Goal: Task Accomplishment & Management: Manage account settings

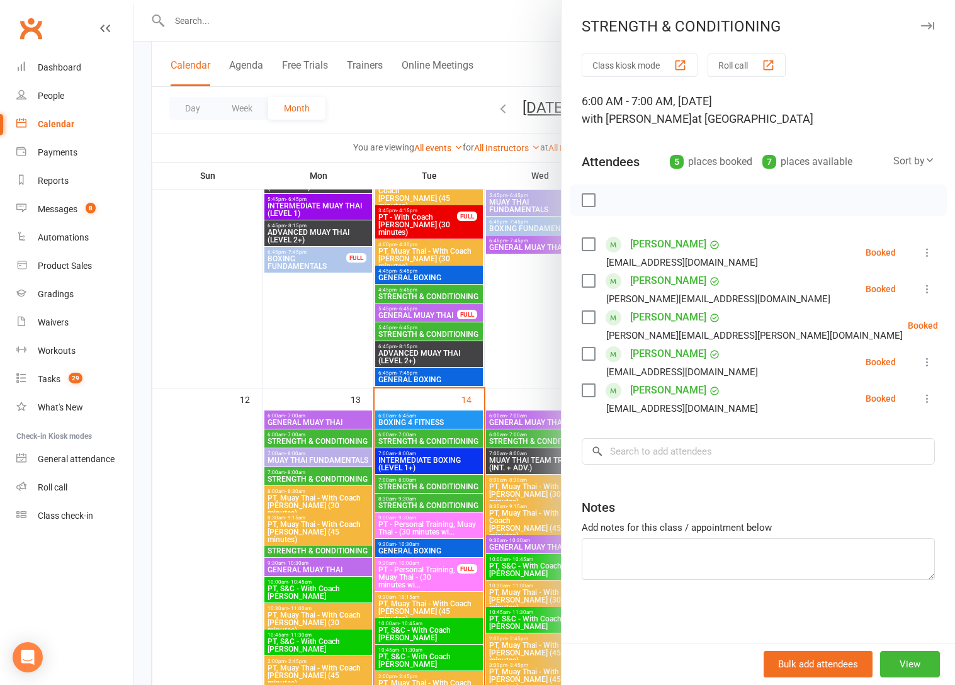
click at [380, 121] on div at bounding box center [543, 342] width 821 height 685
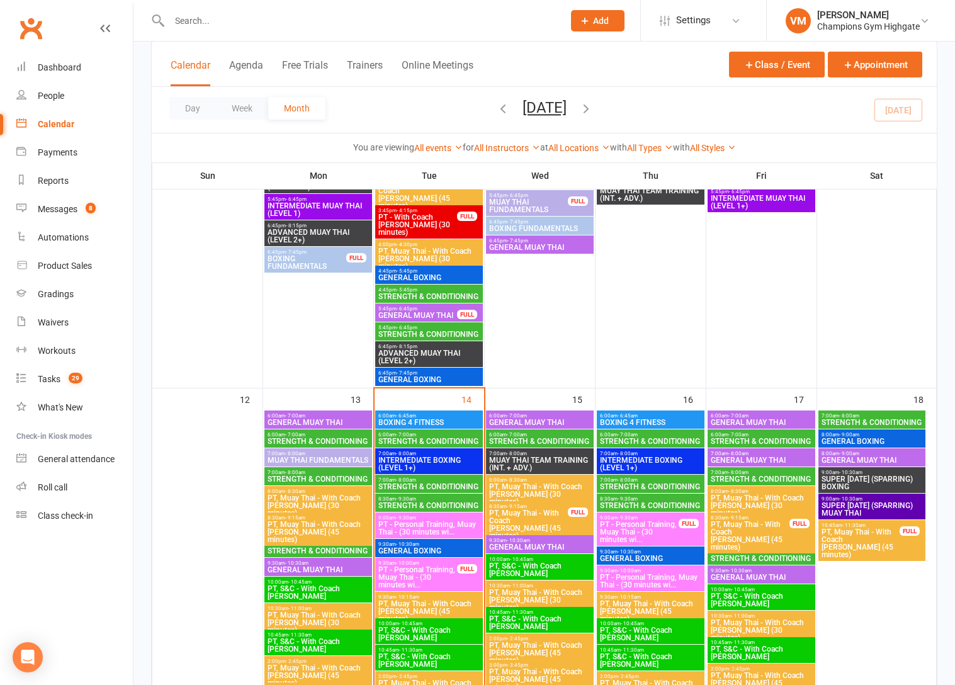
click at [537, 437] on span "STRENGTH & CONDITIONING" at bounding box center [539, 441] width 103 height 8
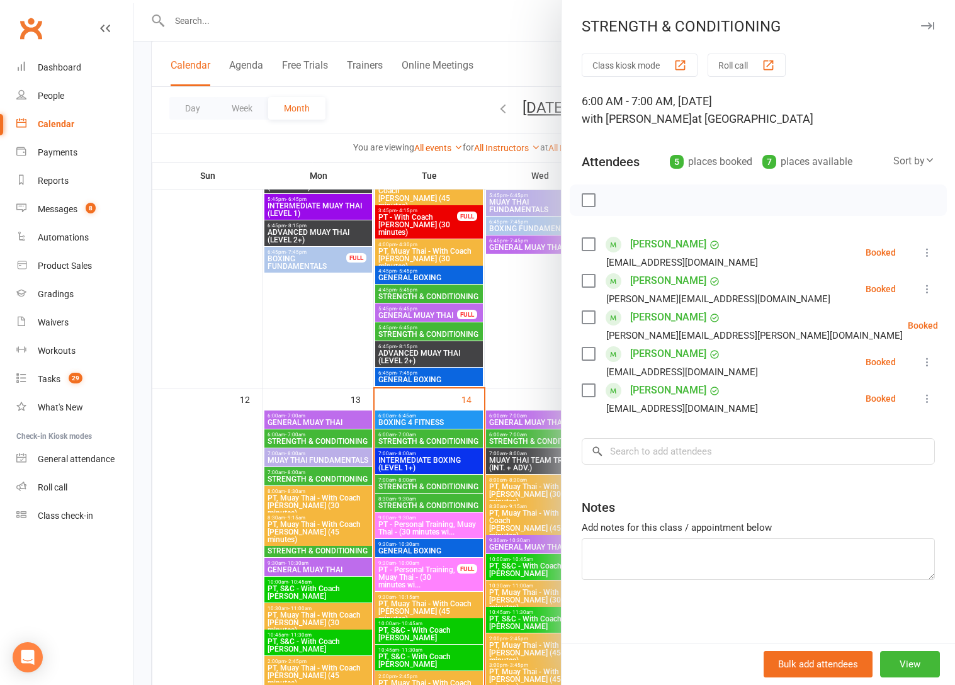
click at [586, 242] on label at bounding box center [587, 244] width 13 height 13
click at [589, 285] on label at bounding box center [587, 280] width 13 height 13
click at [590, 356] on label at bounding box center [587, 353] width 13 height 13
click at [593, 398] on div "[PERSON_NAME] [PERSON_NAME][EMAIL_ADDRESS][DOMAIN_NAME]" at bounding box center [671, 398] width 181 height 36
click at [590, 388] on label at bounding box center [587, 390] width 13 height 13
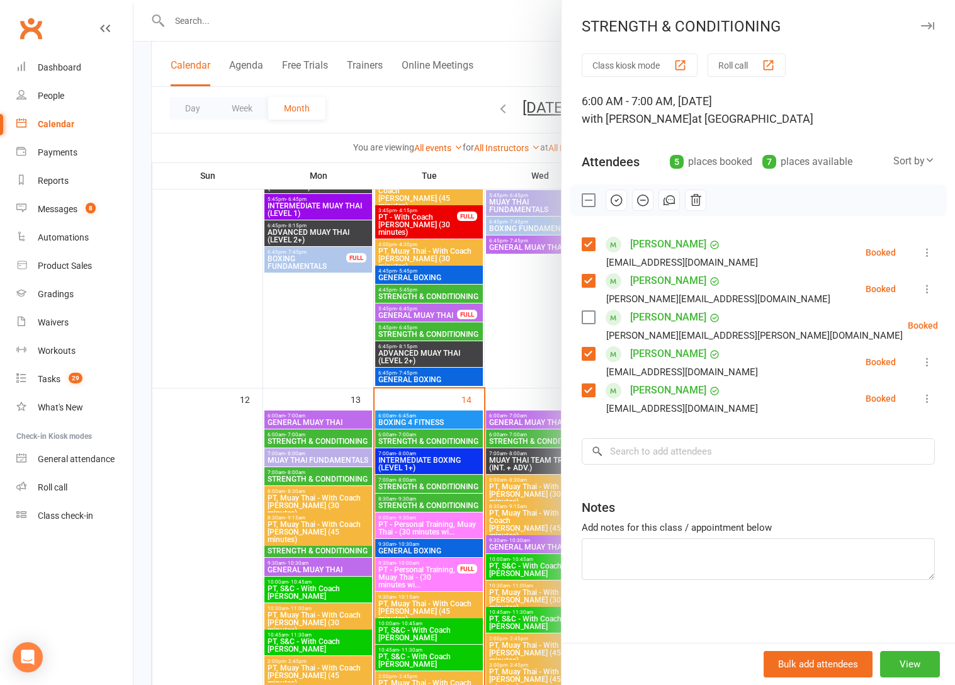
click at [617, 200] on icon "button" at bounding box center [616, 200] width 14 height 14
click at [215, 18] on div at bounding box center [543, 342] width 821 height 685
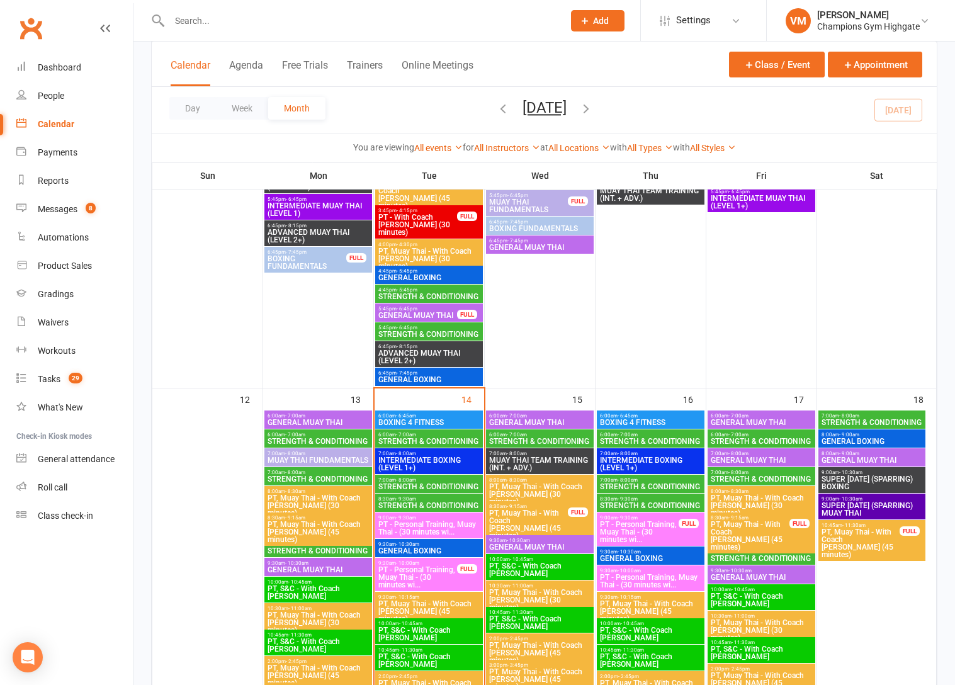
click at [212, 18] on input "text" at bounding box center [359, 21] width 389 height 18
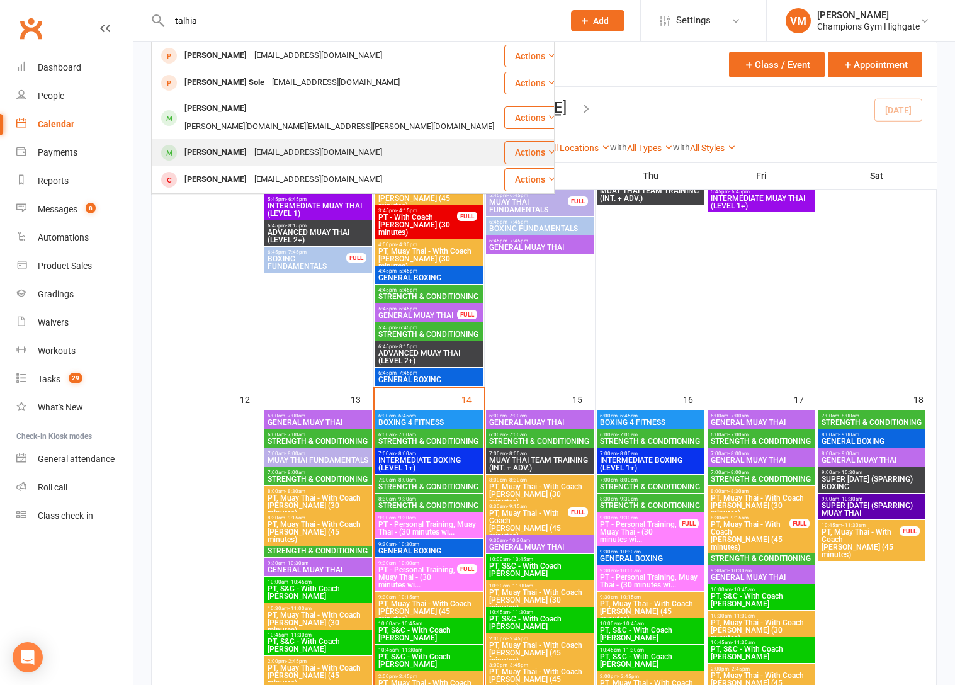
type input "talhia"
click at [225, 143] on div "[PERSON_NAME]" at bounding box center [216, 152] width 70 height 18
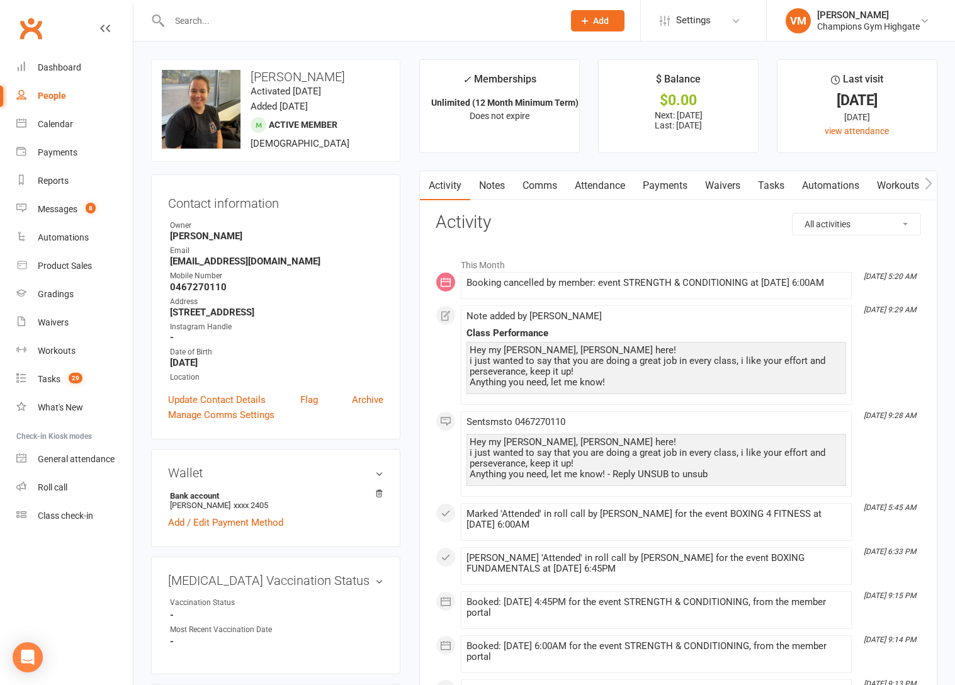
click at [541, 182] on link "Comms" at bounding box center [539, 185] width 52 height 29
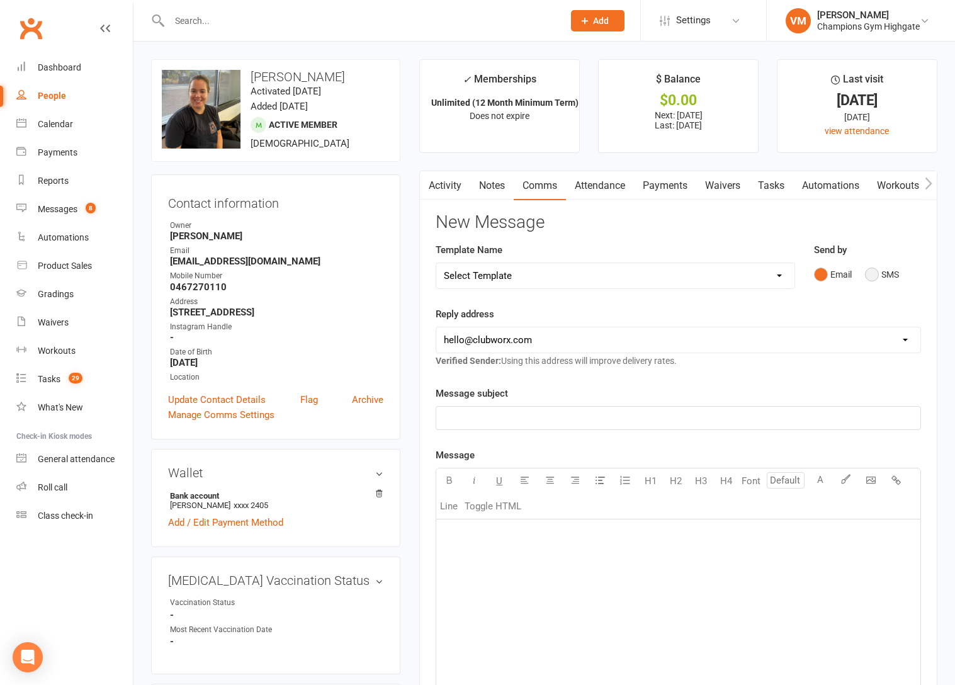
click at [873, 279] on button "SMS" at bounding box center [882, 274] width 34 height 24
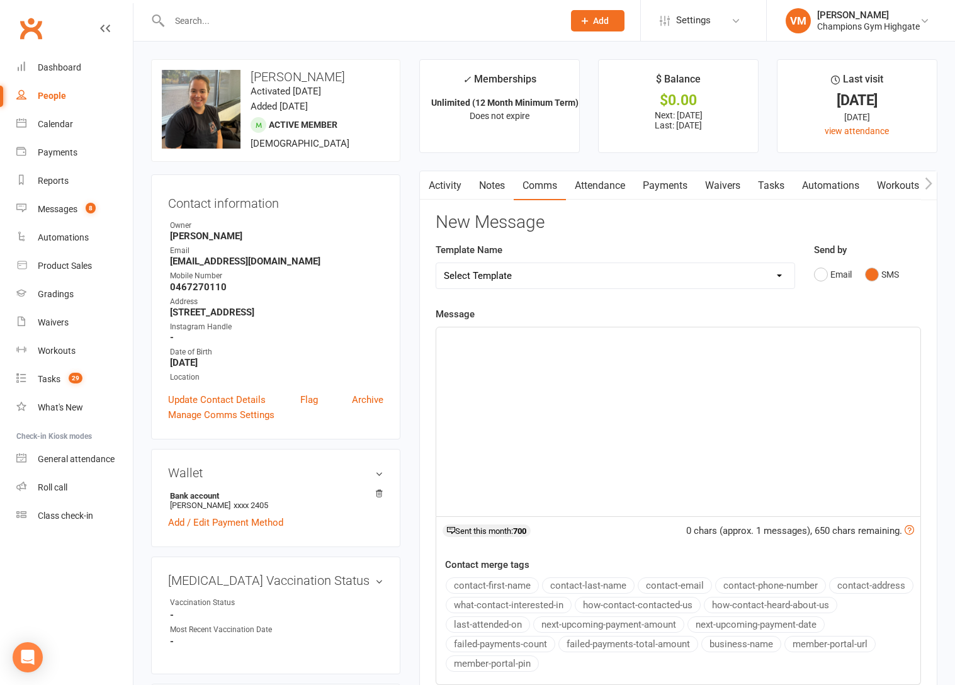
click at [532, 401] on div "﻿" at bounding box center [678, 421] width 484 height 189
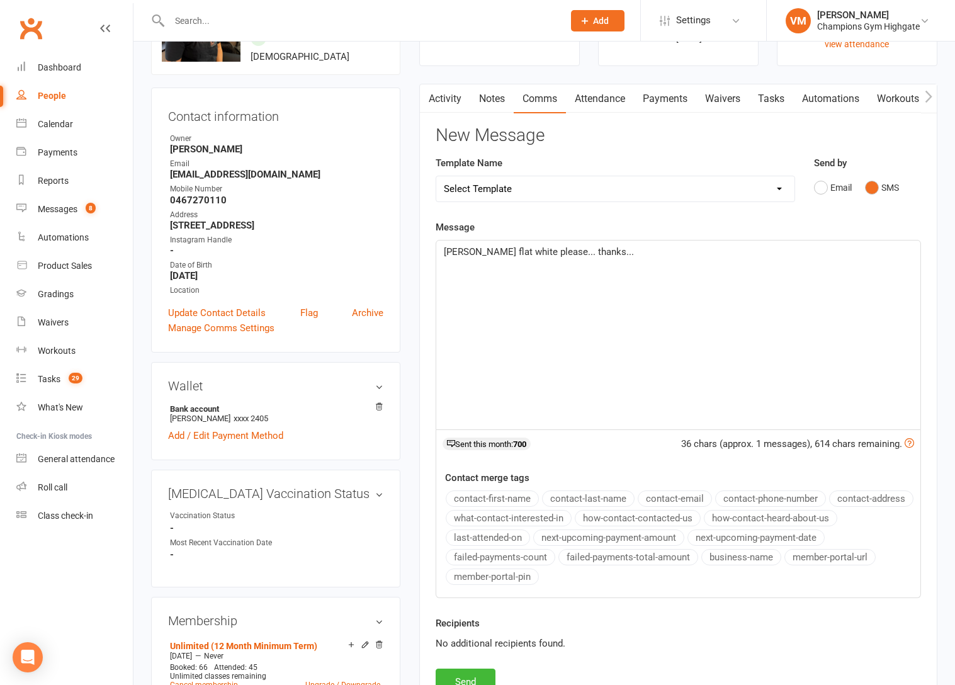
scroll to position [120, 0]
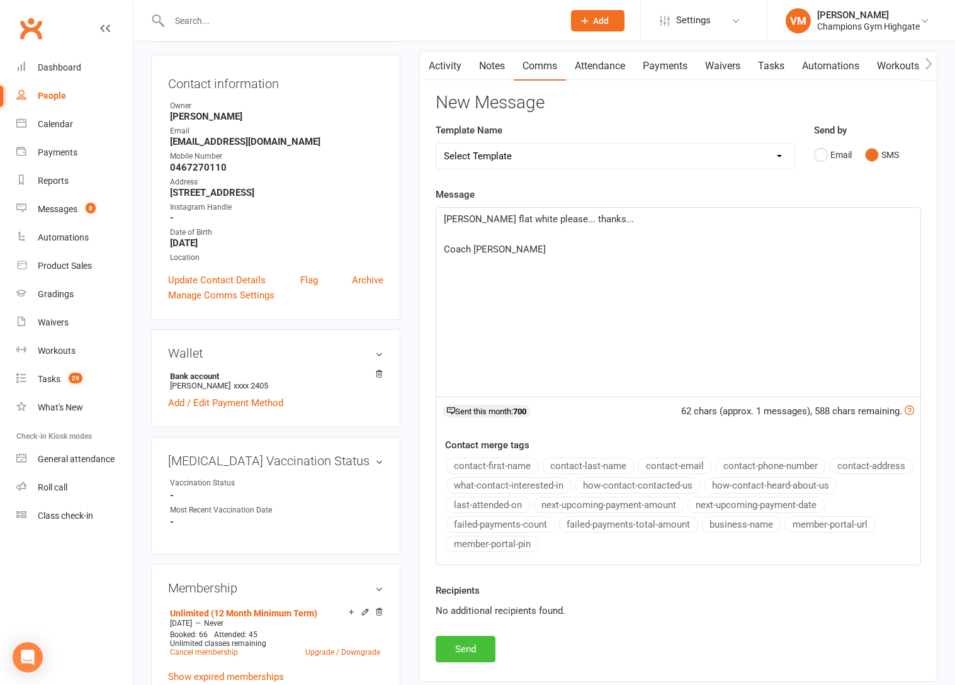
click at [455, 645] on button "Send" at bounding box center [465, 649] width 60 height 26
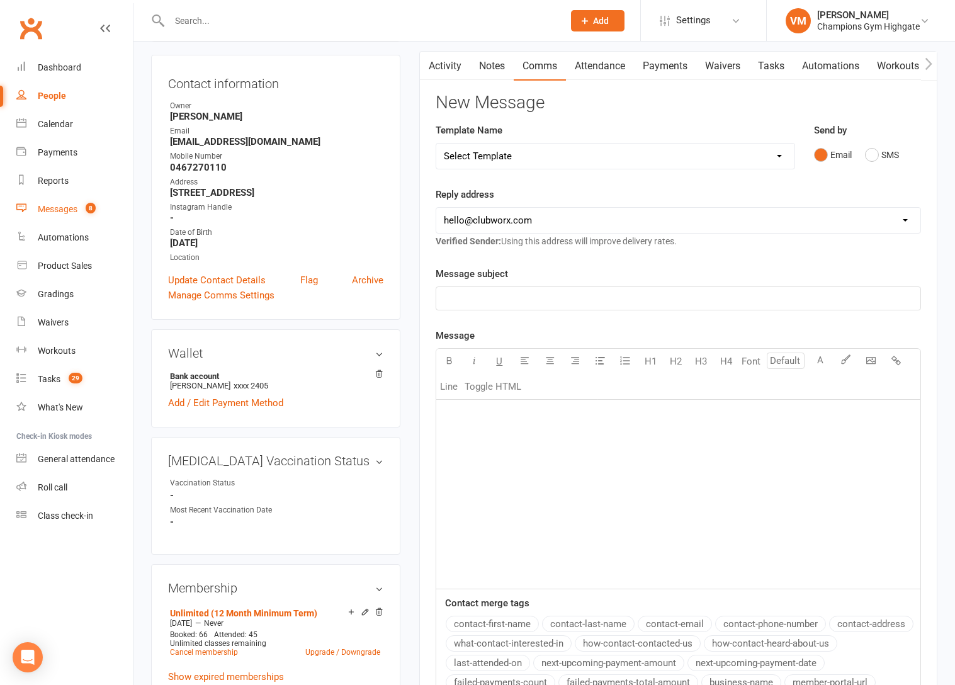
click at [67, 205] on div "Messages" at bounding box center [58, 209] width 40 height 10
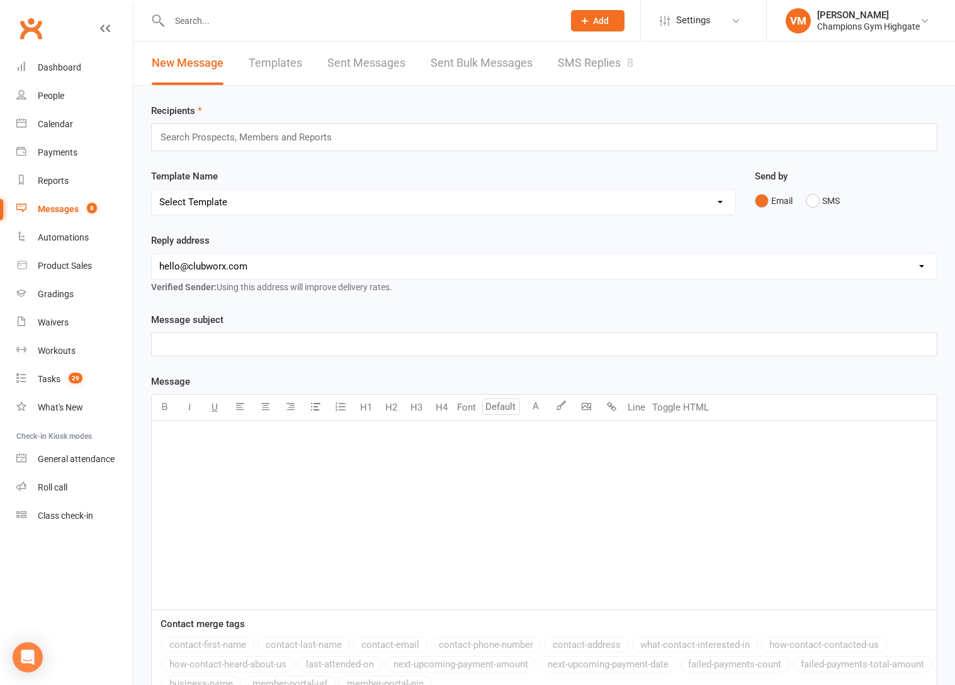
click at [589, 58] on link "SMS Replies 8" at bounding box center [596, 63] width 76 height 43
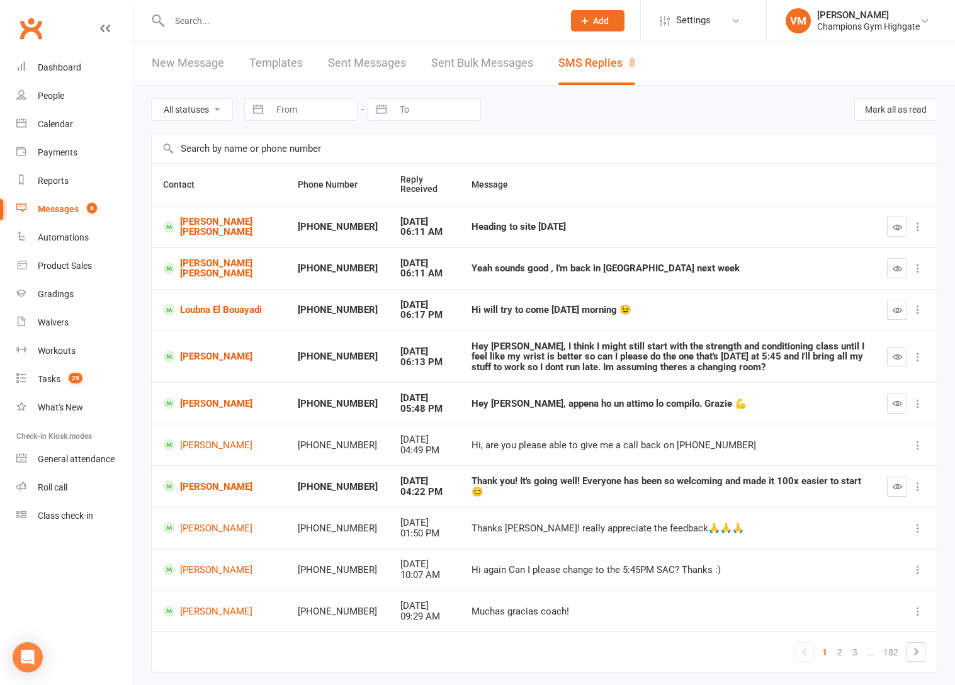
click at [224, 25] on input "text" at bounding box center [359, 21] width 389 height 18
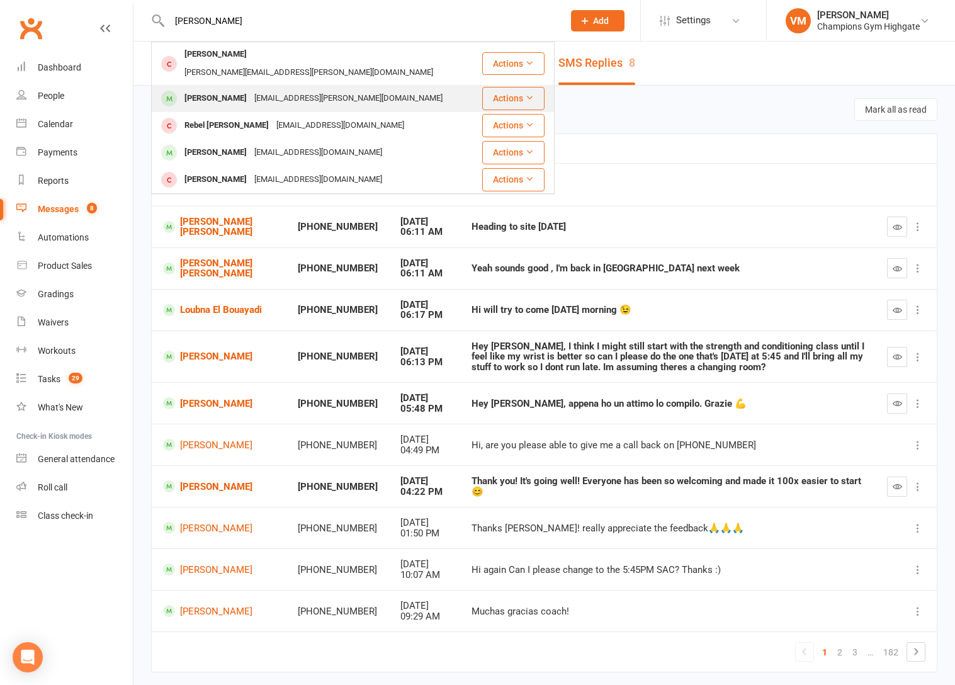
type input "[PERSON_NAME]"
click at [230, 89] on div "[PERSON_NAME]" at bounding box center [216, 98] width 70 height 18
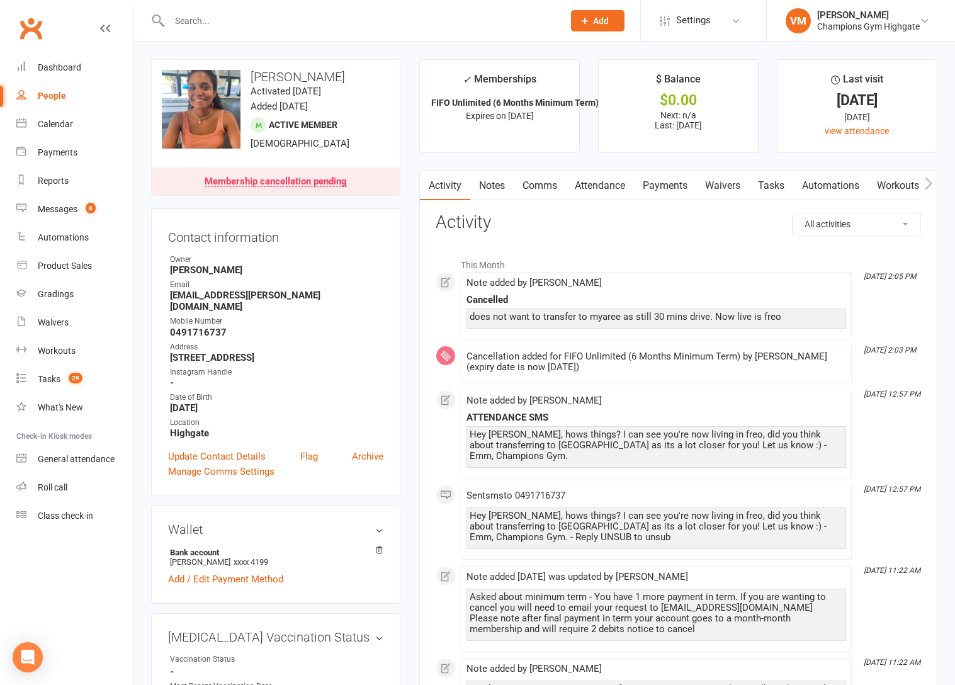
click at [491, 182] on link "Notes" at bounding box center [491, 185] width 43 height 29
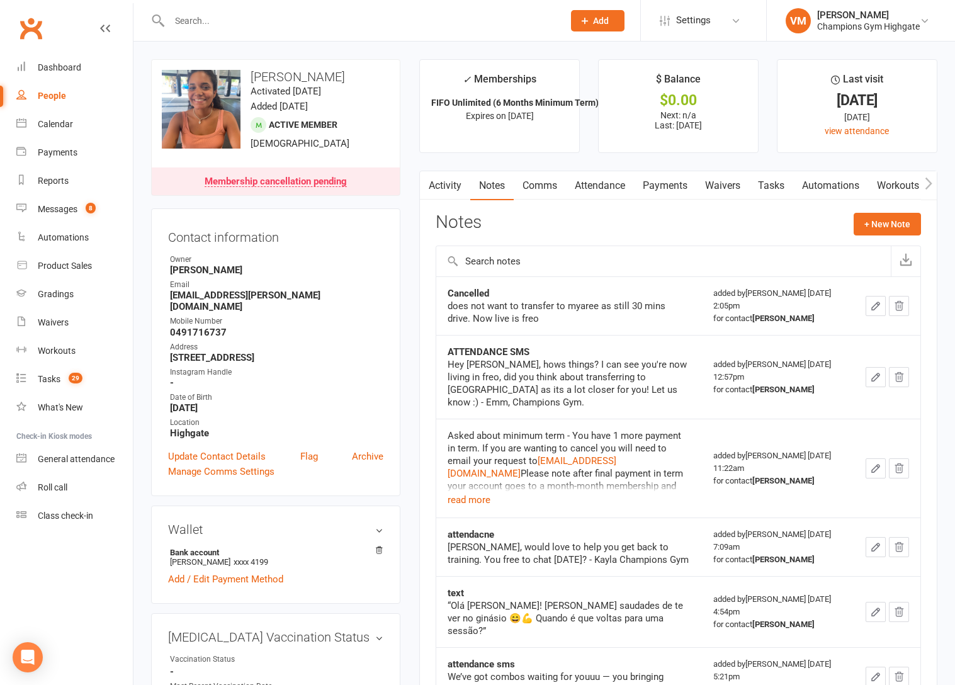
click at [537, 186] on link "Comms" at bounding box center [539, 185] width 52 height 29
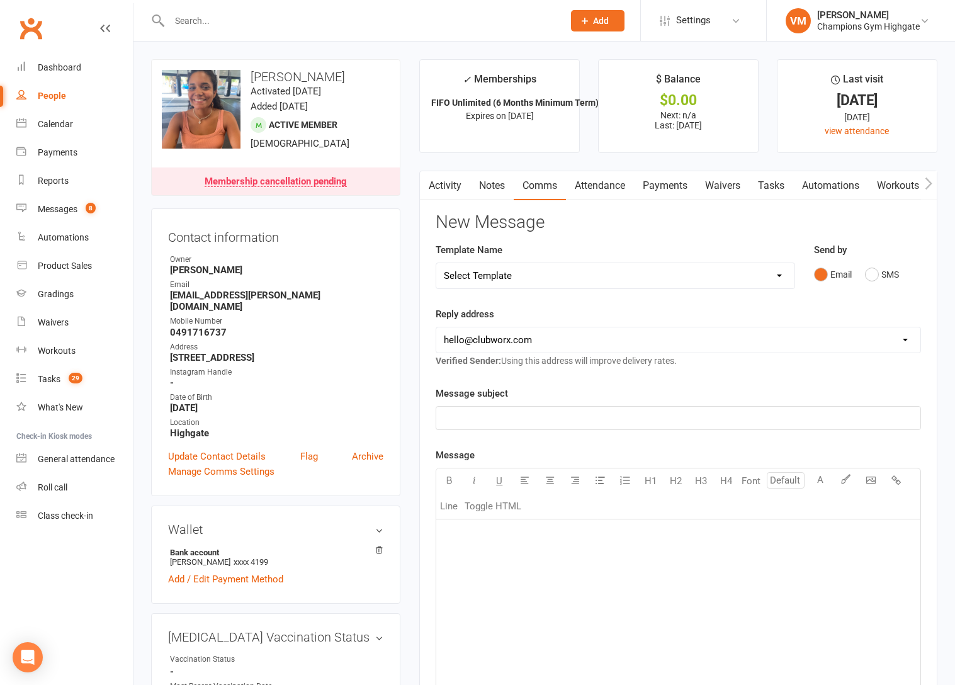
click at [456, 185] on link "Activity" at bounding box center [445, 185] width 50 height 29
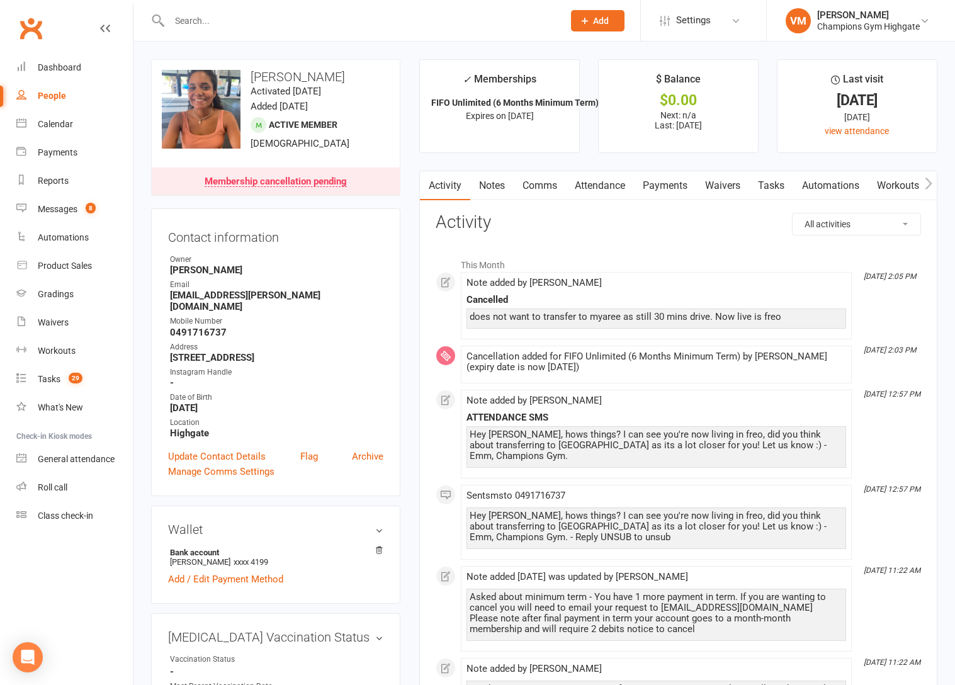
click at [289, 22] on input "text" at bounding box center [359, 21] width 389 height 18
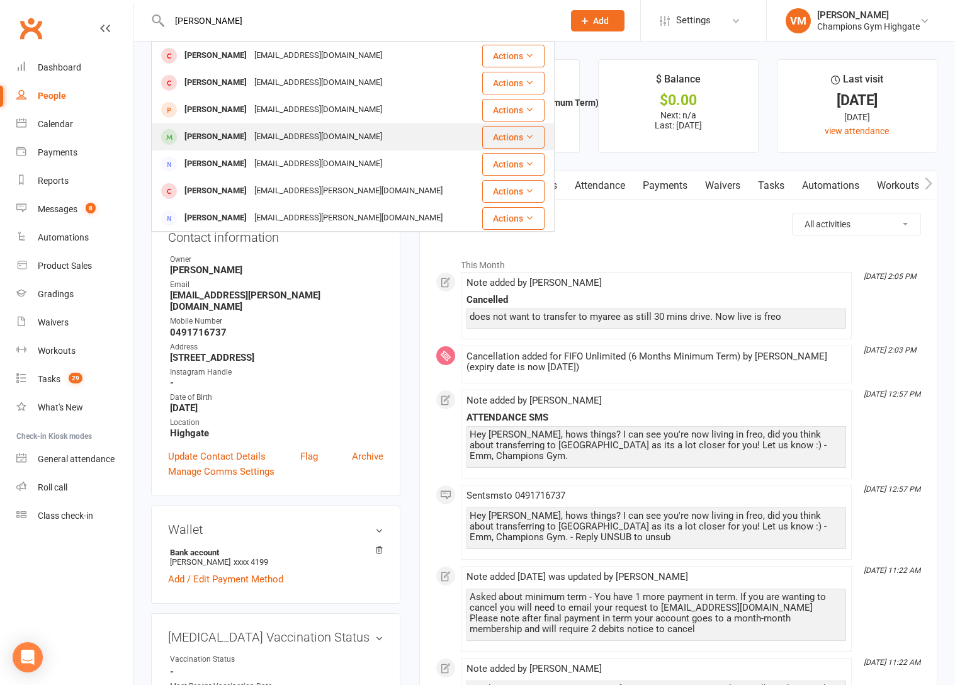
type input "[PERSON_NAME]"
click at [250, 138] on div "[EMAIL_ADDRESS][DOMAIN_NAME]" at bounding box center [317, 137] width 135 height 18
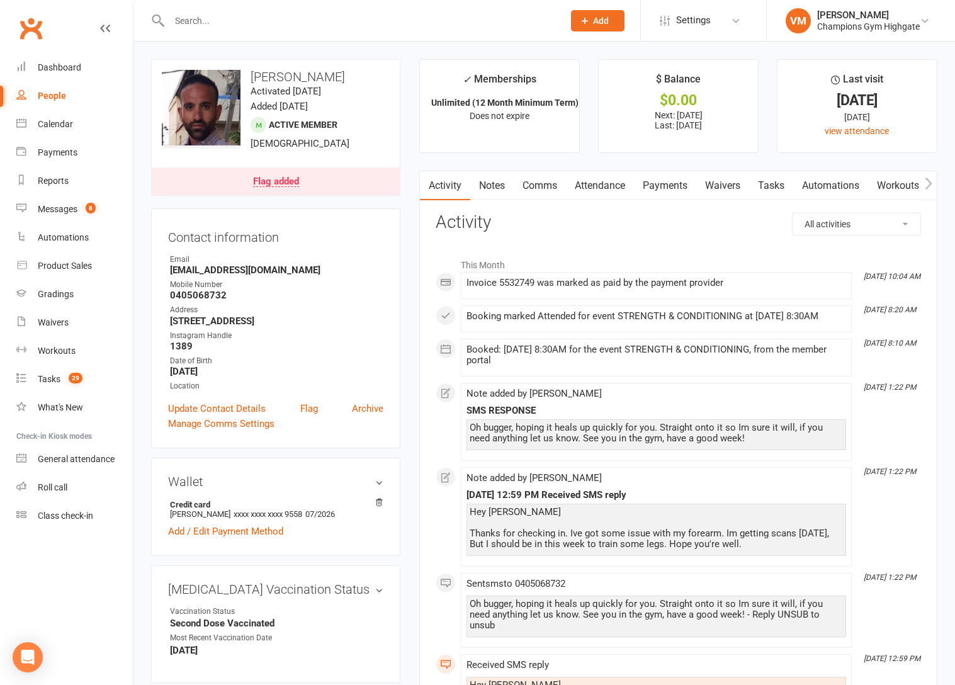
click at [495, 184] on link "Notes" at bounding box center [491, 185] width 43 height 29
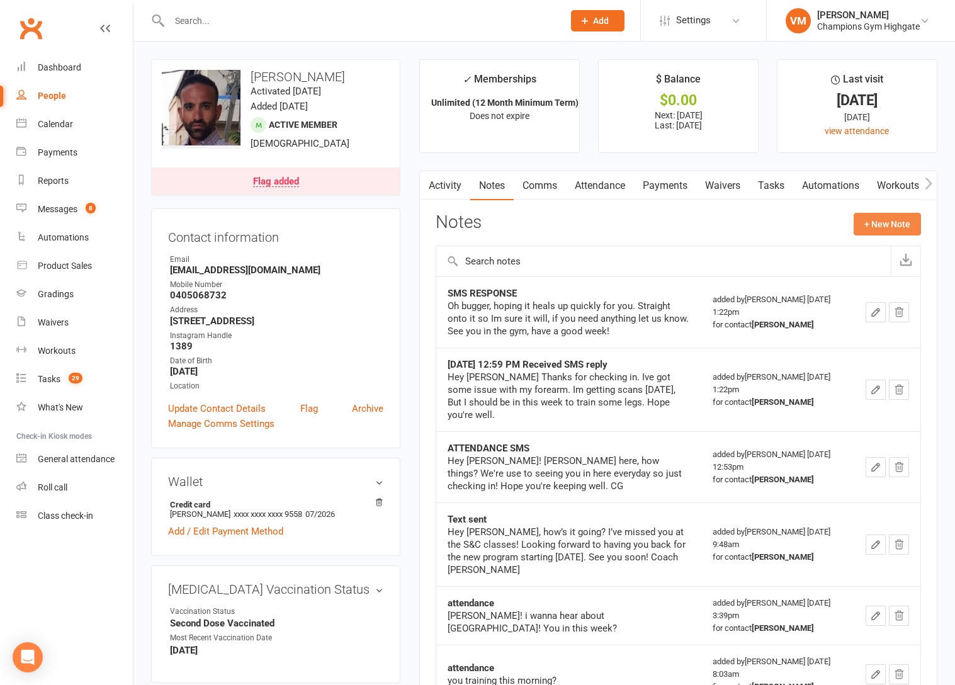
click at [865, 224] on button "+ New Note" at bounding box center [886, 224] width 67 height 23
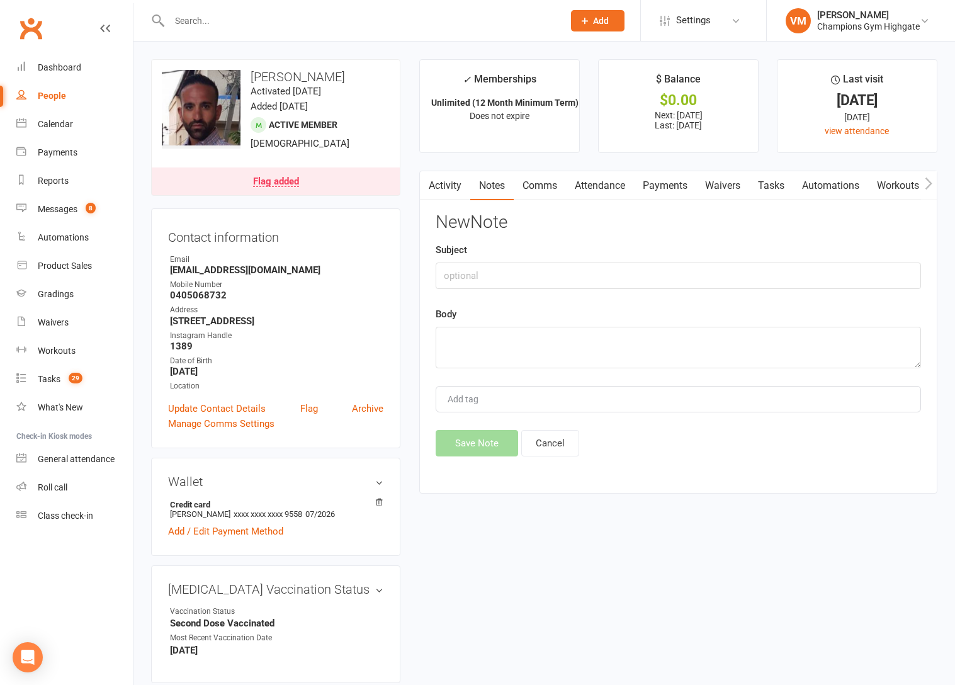
click at [451, 184] on link "Activity" at bounding box center [445, 185] width 50 height 29
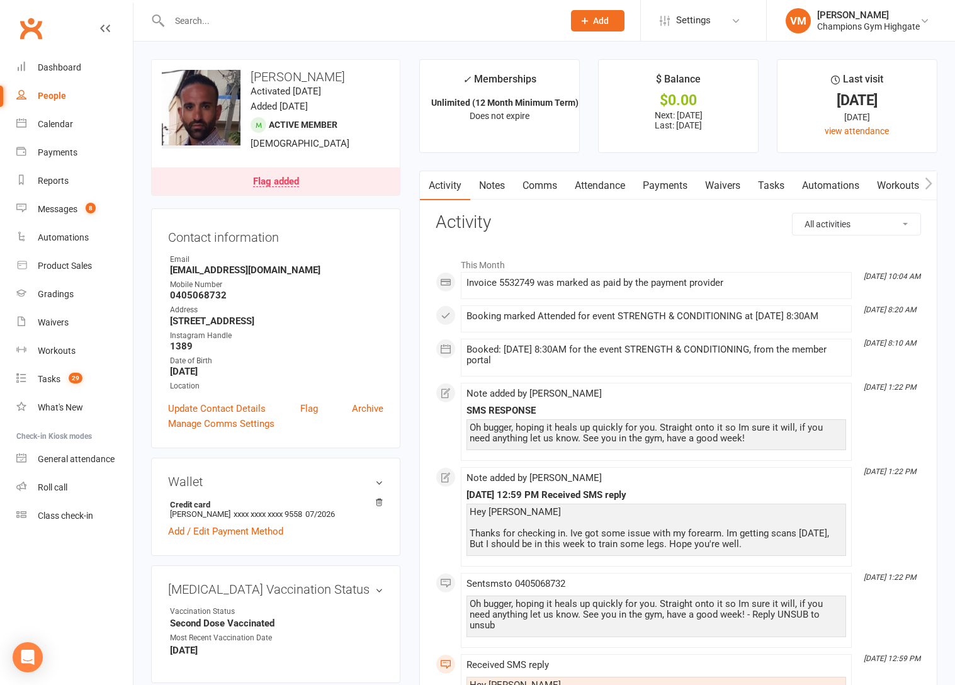
click at [488, 178] on link "Notes" at bounding box center [491, 185] width 43 height 29
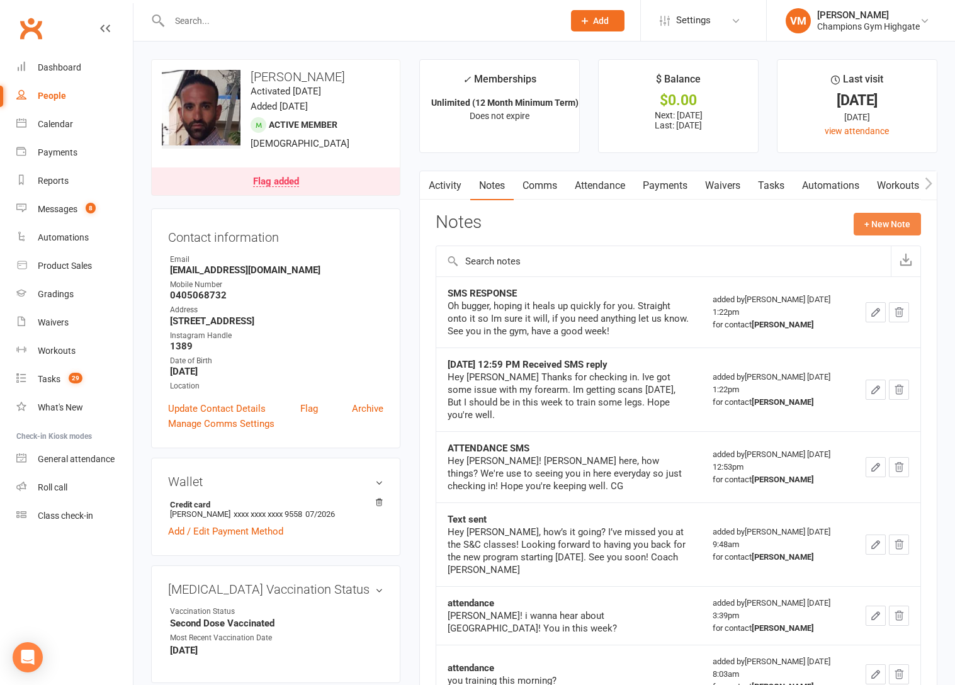
click at [899, 227] on button "+ New Note" at bounding box center [886, 224] width 67 height 23
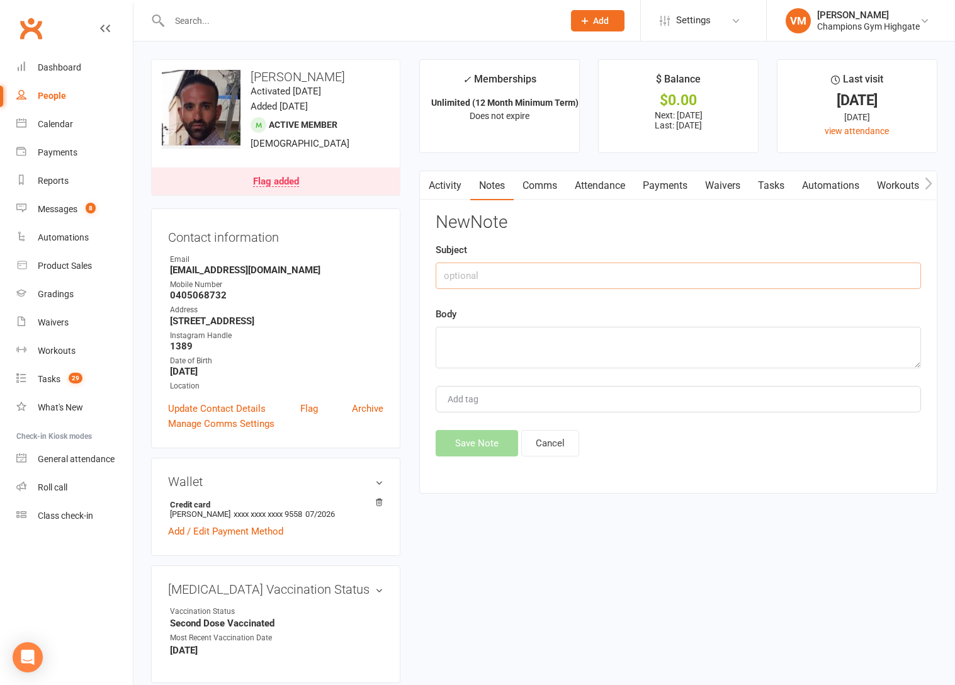
click at [535, 272] on input "text" at bounding box center [677, 275] width 485 height 26
type input "back to the gym"
click at [531, 340] on textarea at bounding box center [677, 348] width 485 height 42
type textarea "is back to normal activity"
click at [471, 435] on button "Save Note" at bounding box center [476, 443] width 82 height 26
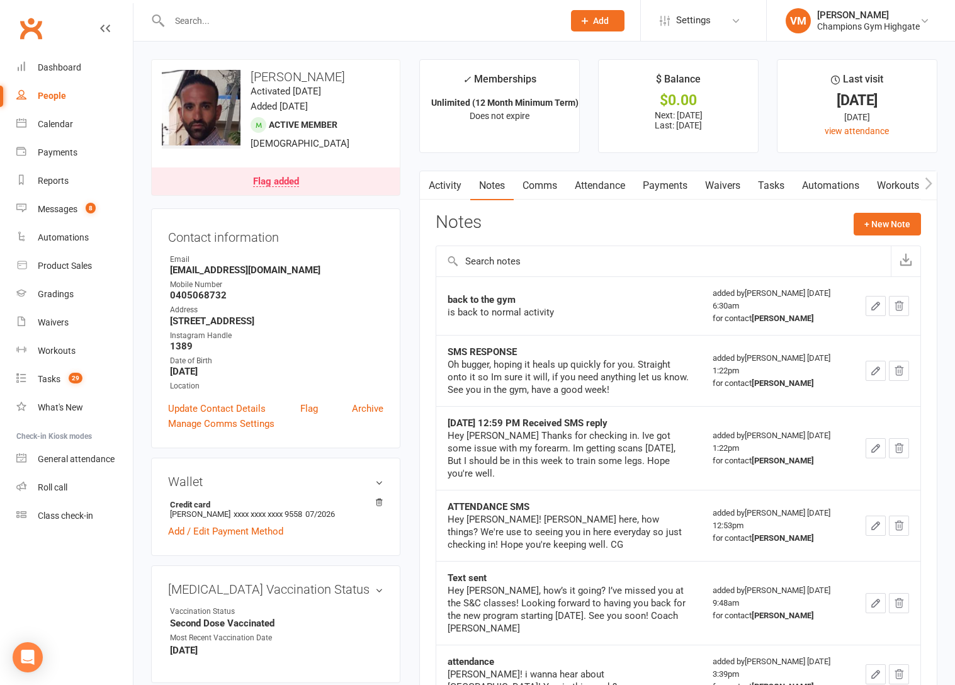
click at [307, 22] on input "text" at bounding box center [359, 21] width 389 height 18
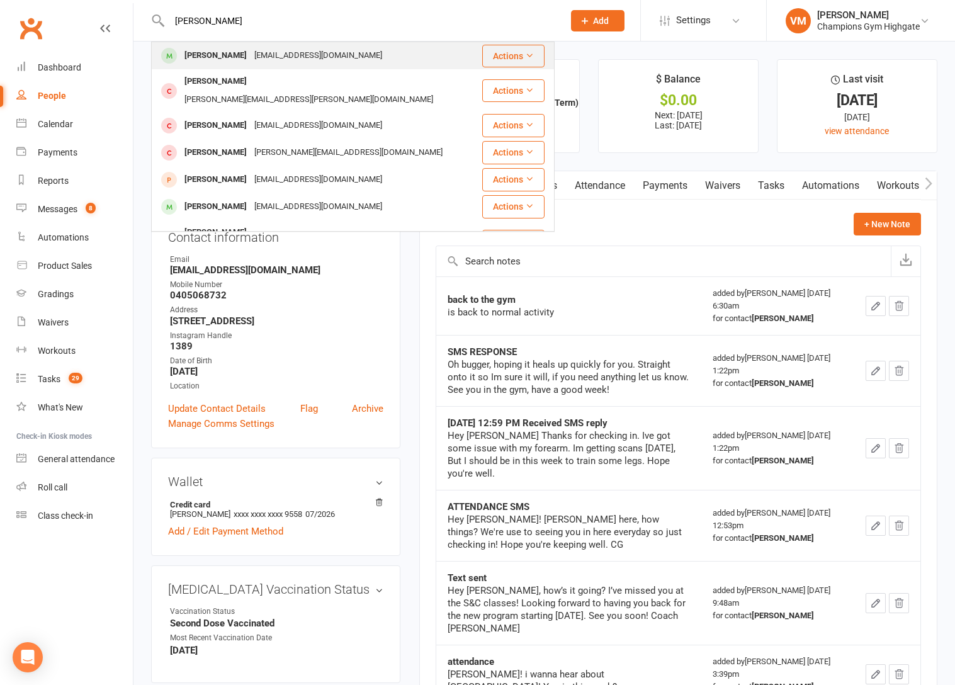
type input "[PERSON_NAME]"
click at [301, 54] on div "[EMAIL_ADDRESS][DOMAIN_NAME]" at bounding box center [317, 56] width 135 height 18
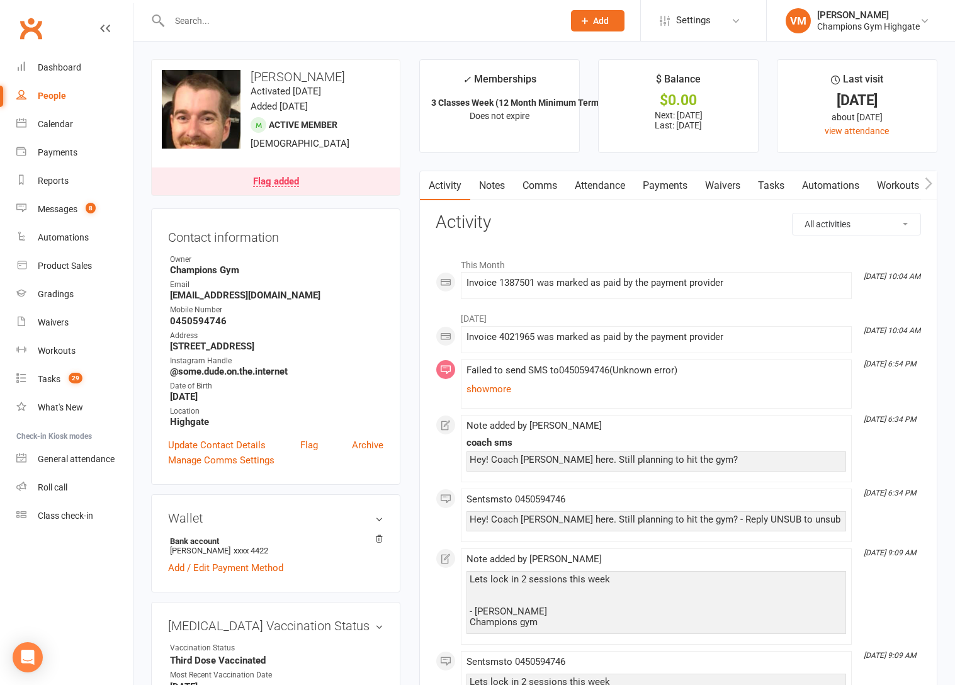
click at [498, 188] on link "Notes" at bounding box center [491, 185] width 43 height 29
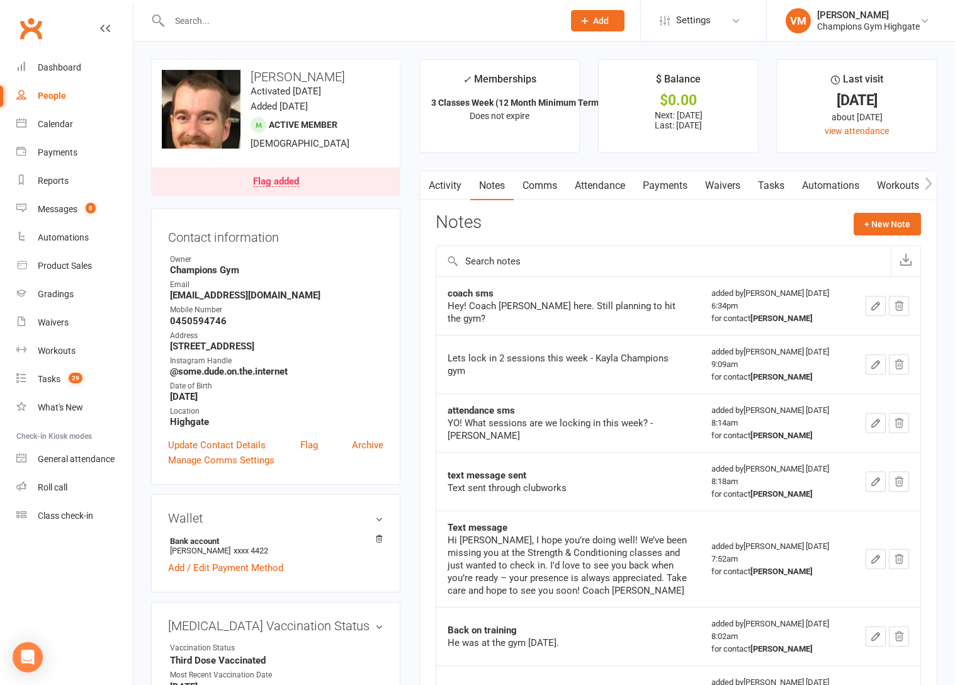
click at [534, 179] on link "Comms" at bounding box center [539, 185] width 52 height 29
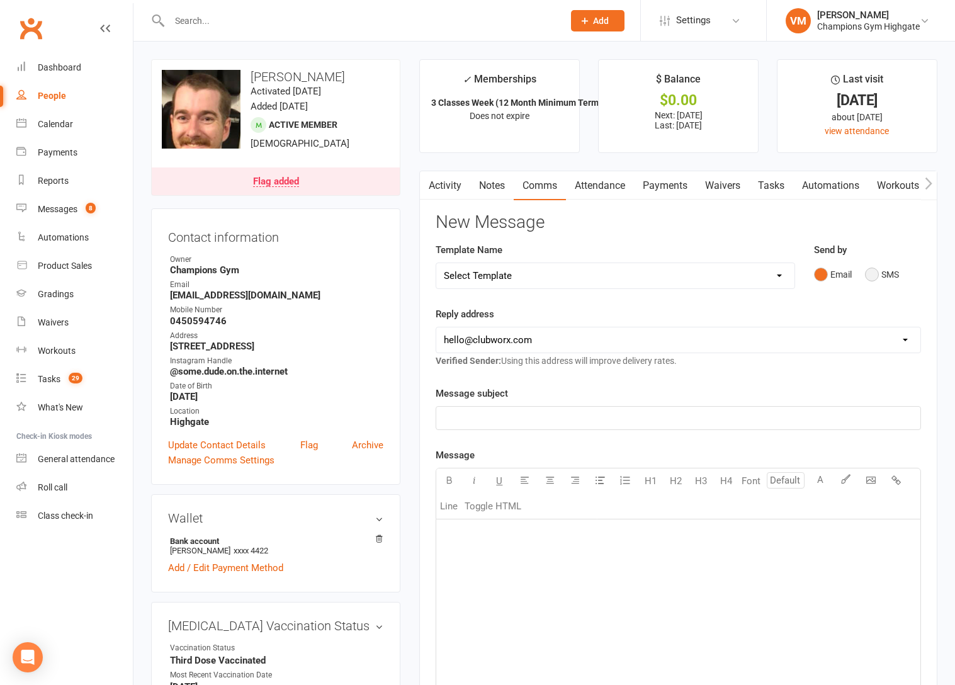
click at [872, 274] on button "SMS" at bounding box center [882, 274] width 34 height 24
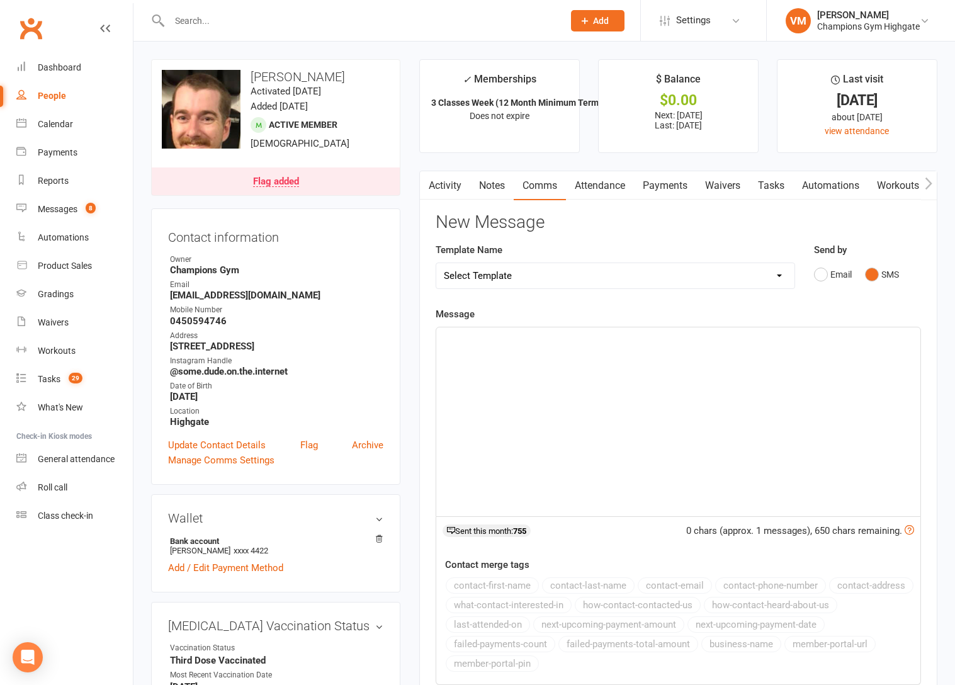
click at [630, 360] on div "﻿" at bounding box center [678, 421] width 484 height 189
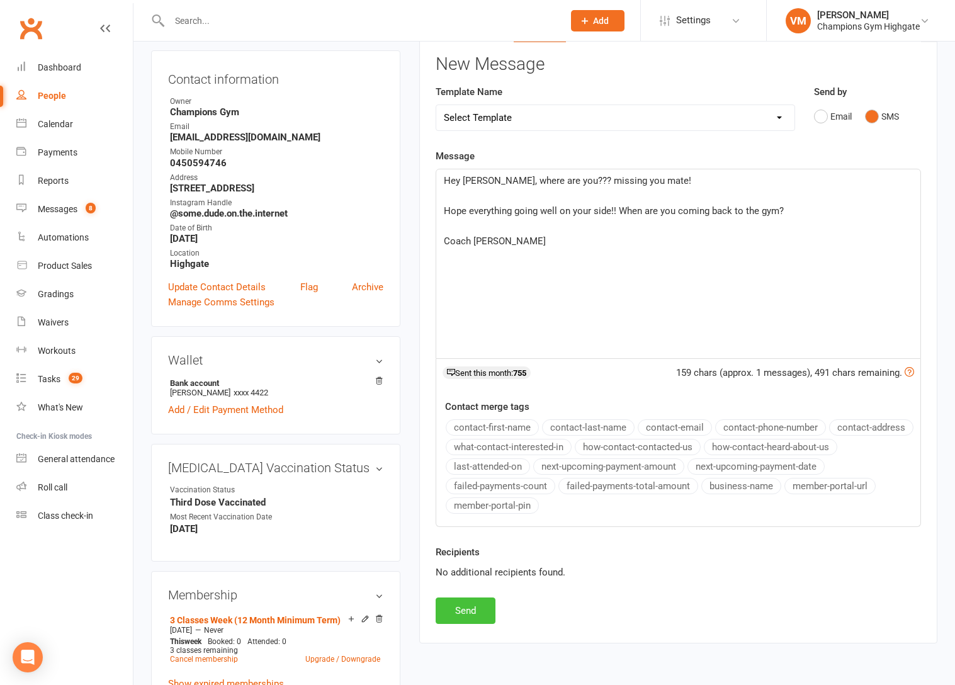
scroll to position [159, 0]
click at [464, 612] on button "Send" at bounding box center [465, 610] width 60 height 26
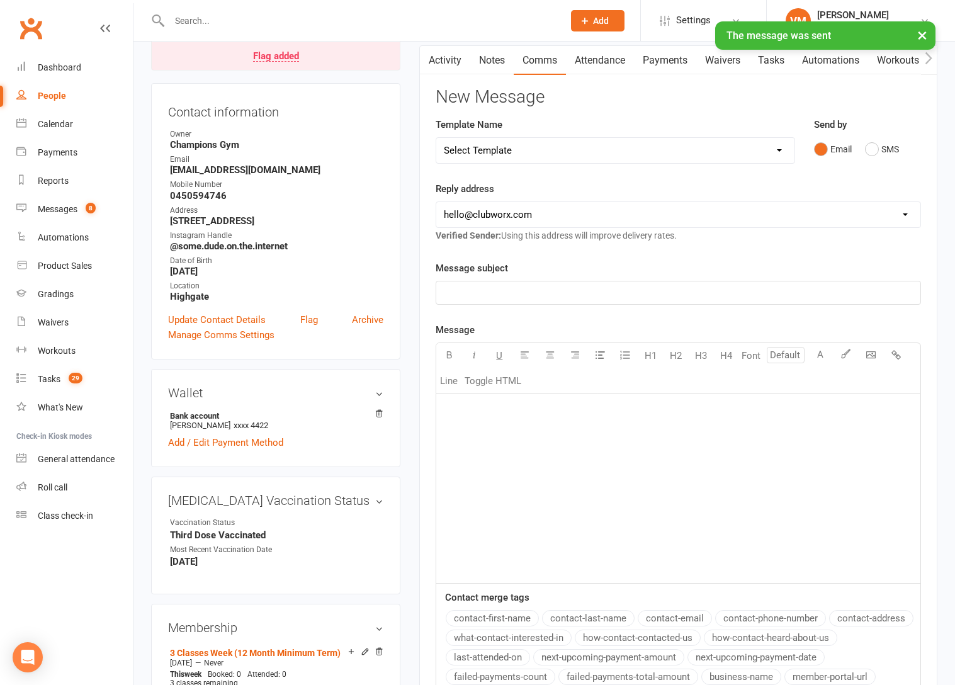
scroll to position [109, 0]
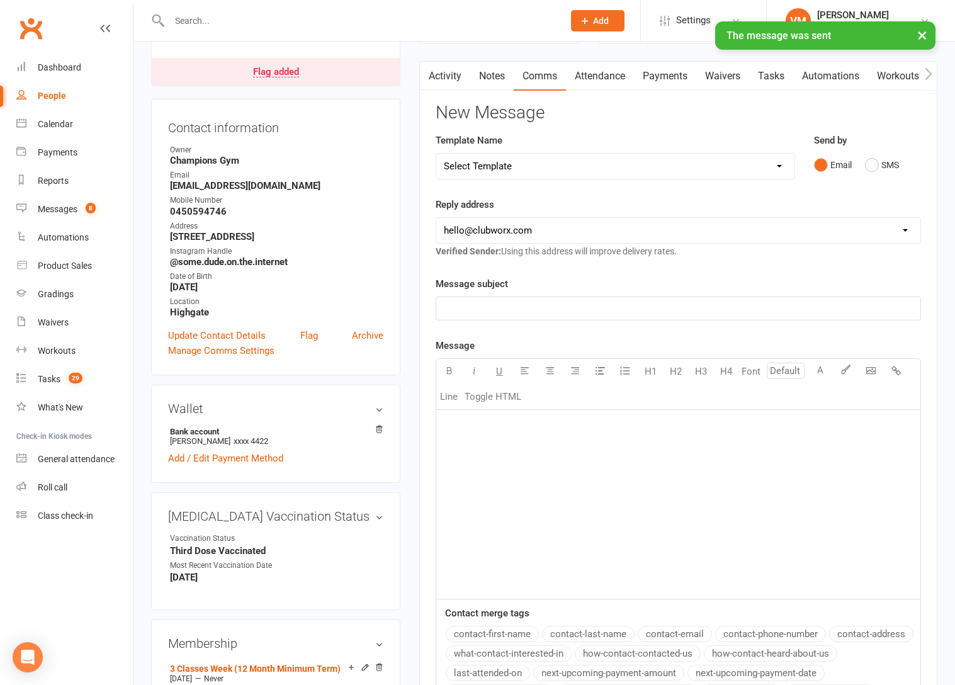
click at [498, 77] on link "Notes" at bounding box center [491, 76] width 43 height 29
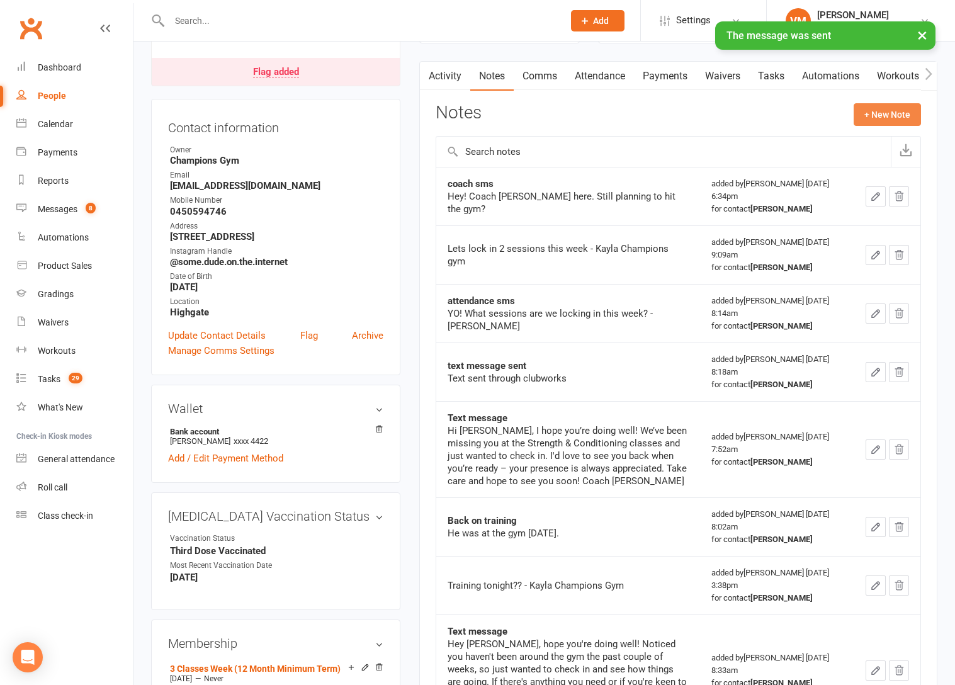
click at [880, 112] on button "+ New Note" at bounding box center [886, 114] width 67 height 23
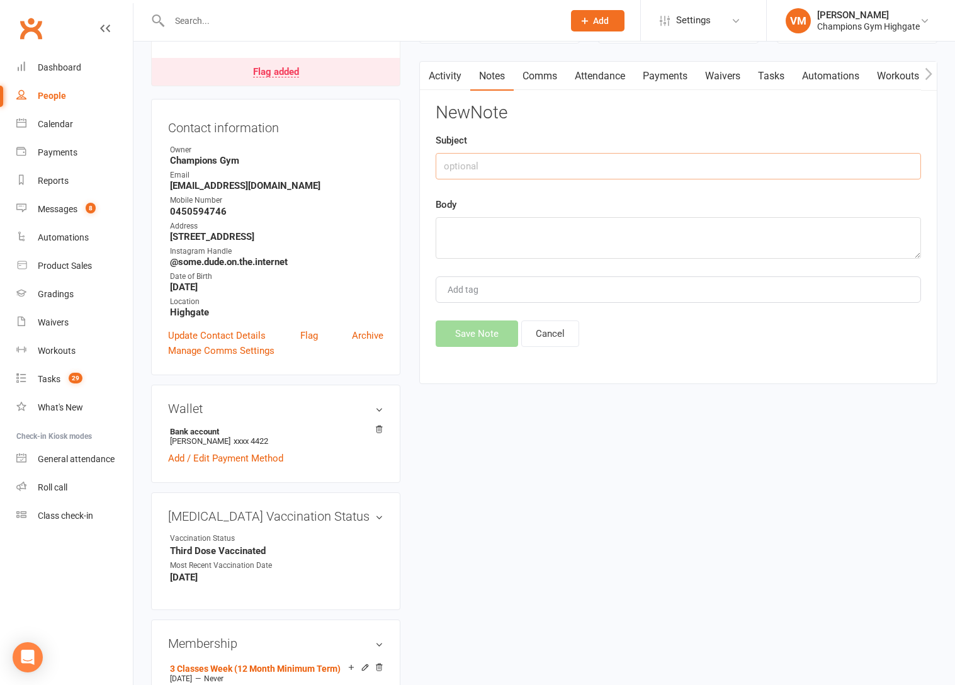
click at [573, 166] on input "text" at bounding box center [677, 166] width 485 height 26
type input "sms"
click at [508, 230] on textarea at bounding box center [677, 238] width 485 height 42
type textarea "Text sent"
click at [452, 73] on link "Activity" at bounding box center [445, 76] width 50 height 29
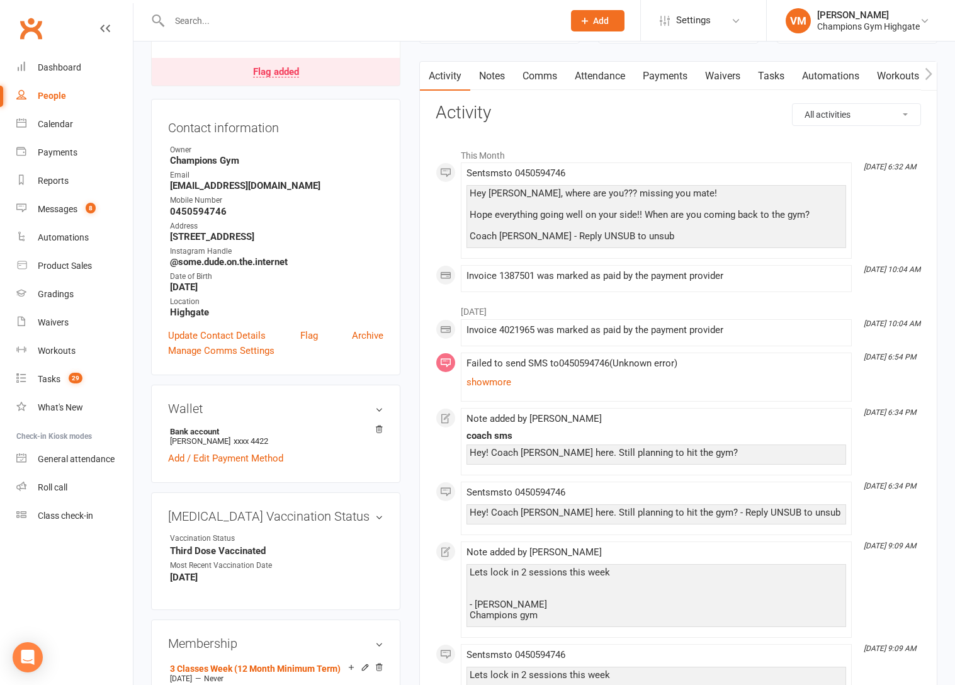
click at [519, 205] on div "Hey [PERSON_NAME], where are you??? missing you mate! Hope everything going wel…" at bounding box center [655, 214] width 373 height 53
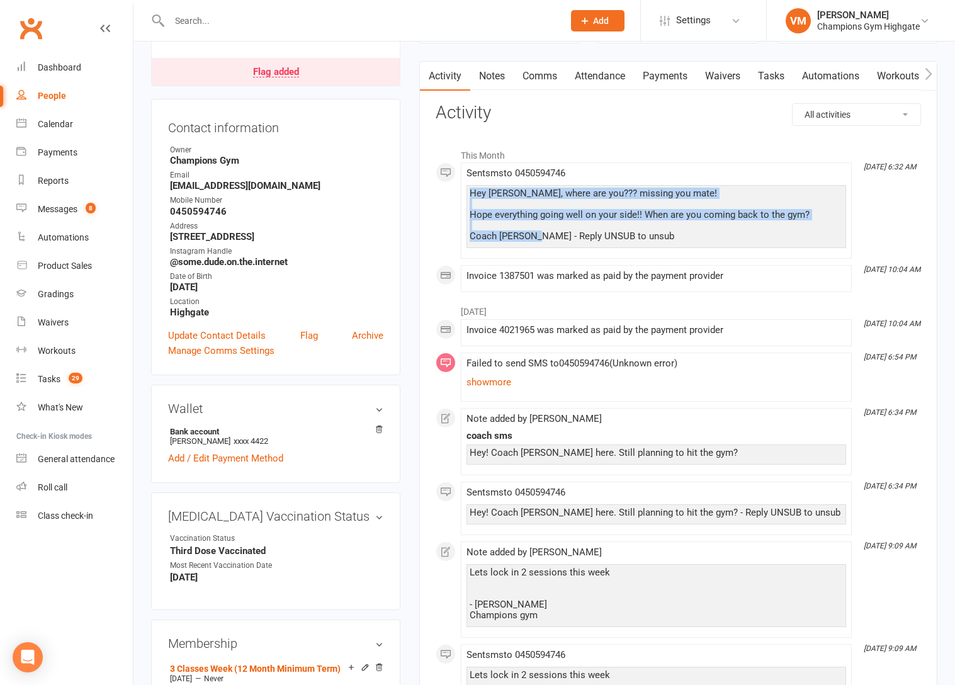
drag, startPoint x: 537, startPoint y: 237, endPoint x: 459, endPoint y: 188, distance: 92.4
click at [459, 188] on div "This Month [DATE] 6:32 AM Sent sms to [PHONE_NUMBER] Hey [PERSON_NAME], where a…" at bounding box center [677, 217] width 485 height 150
copy div "Hey [PERSON_NAME], where are you??? missing you mate! Hope everything going wel…"
click at [495, 72] on link "Notes" at bounding box center [491, 76] width 43 height 29
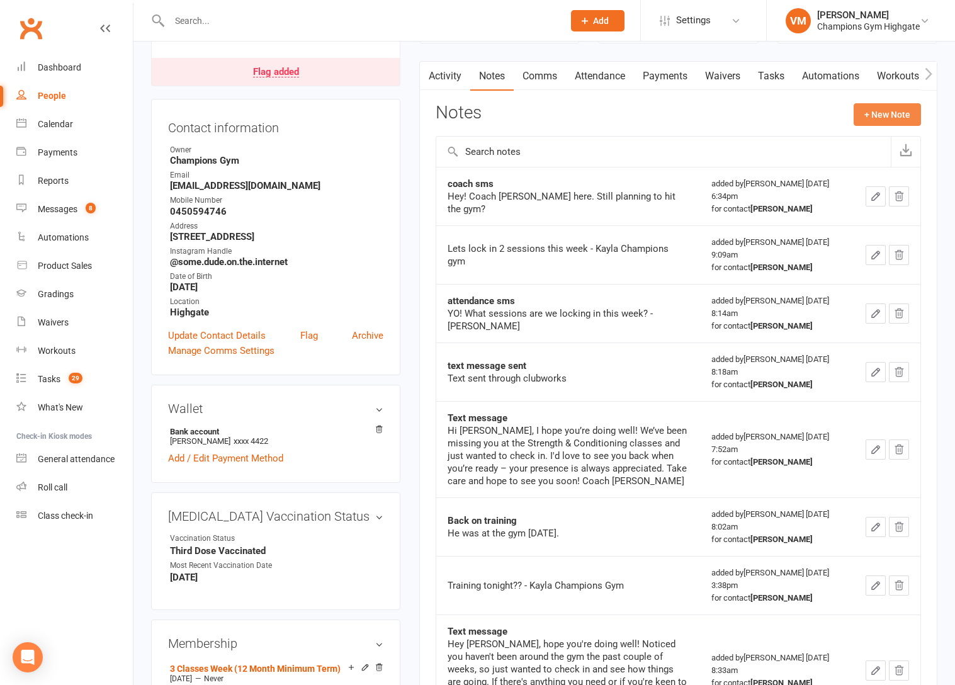
click at [868, 116] on button "+ New Note" at bounding box center [886, 114] width 67 height 23
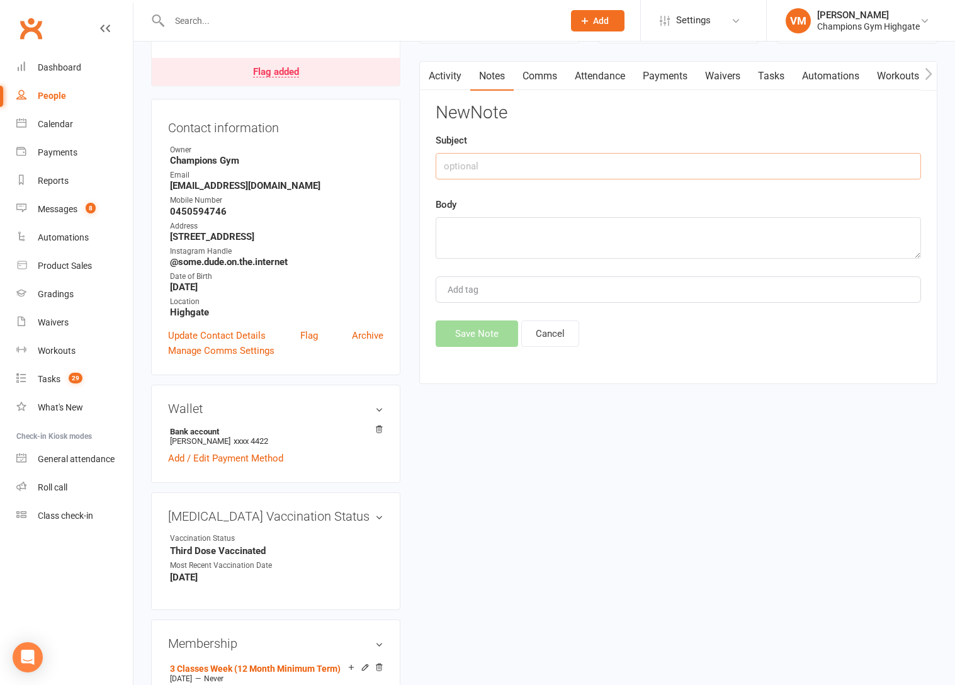
click at [536, 167] on input "text" at bounding box center [677, 166] width 485 height 26
type input "text sent"
click at [466, 229] on textarea at bounding box center [677, 238] width 485 height 42
paste textarea "Hey [PERSON_NAME], where are you??? missing you mate! Hope everything going wel…"
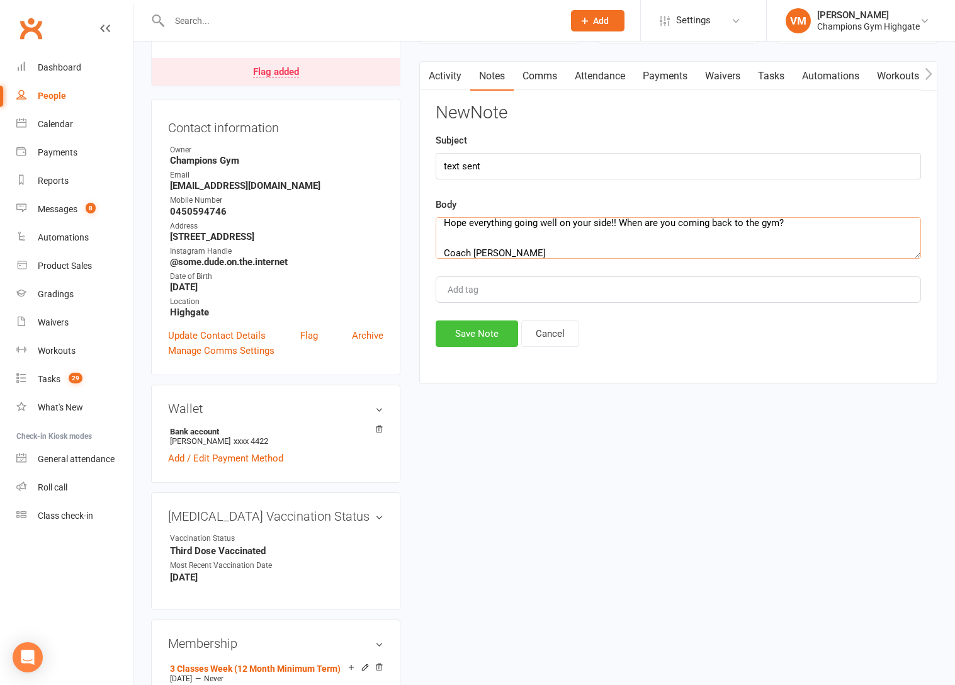
type textarea "Hey [PERSON_NAME], where are you??? missing you mate! Hope everything going wel…"
click at [488, 332] on button "Save Note" at bounding box center [476, 333] width 82 height 26
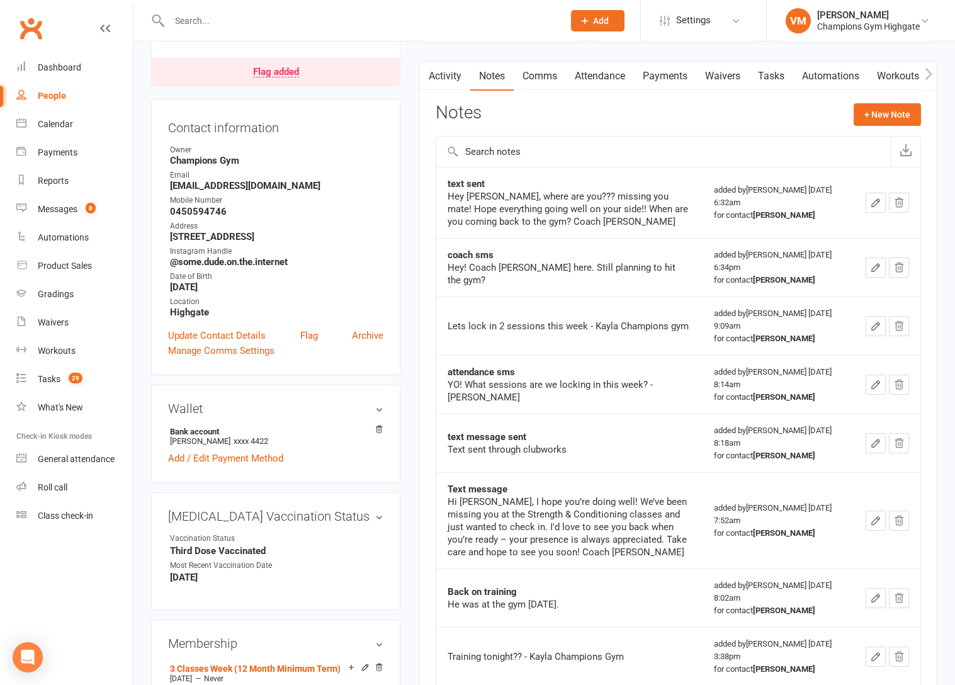
click at [323, 17] on input "text" at bounding box center [359, 21] width 389 height 18
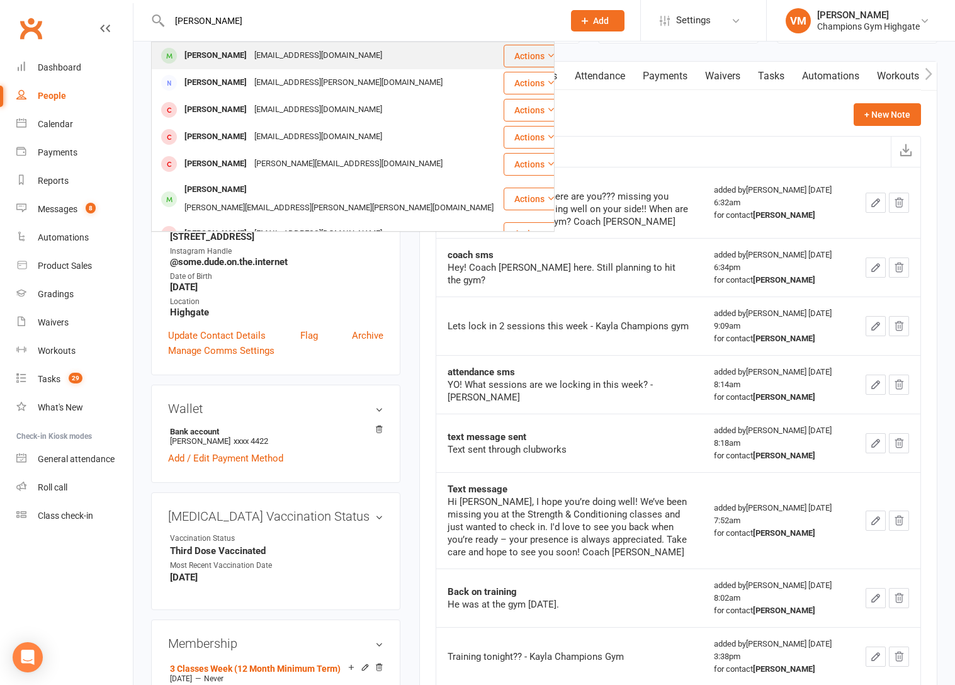
type input "[PERSON_NAME]"
click at [208, 54] on div "[PERSON_NAME]" at bounding box center [216, 56] width 70 height 18
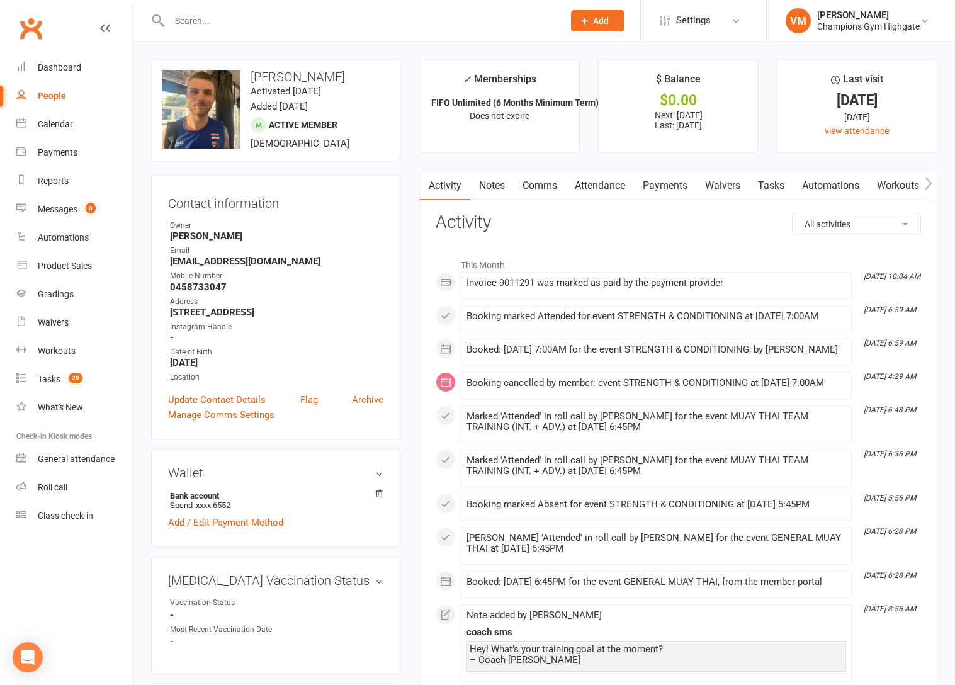
click at [493, 196] on link "Notes" at bounding box center [491, 185] width 43 height 29
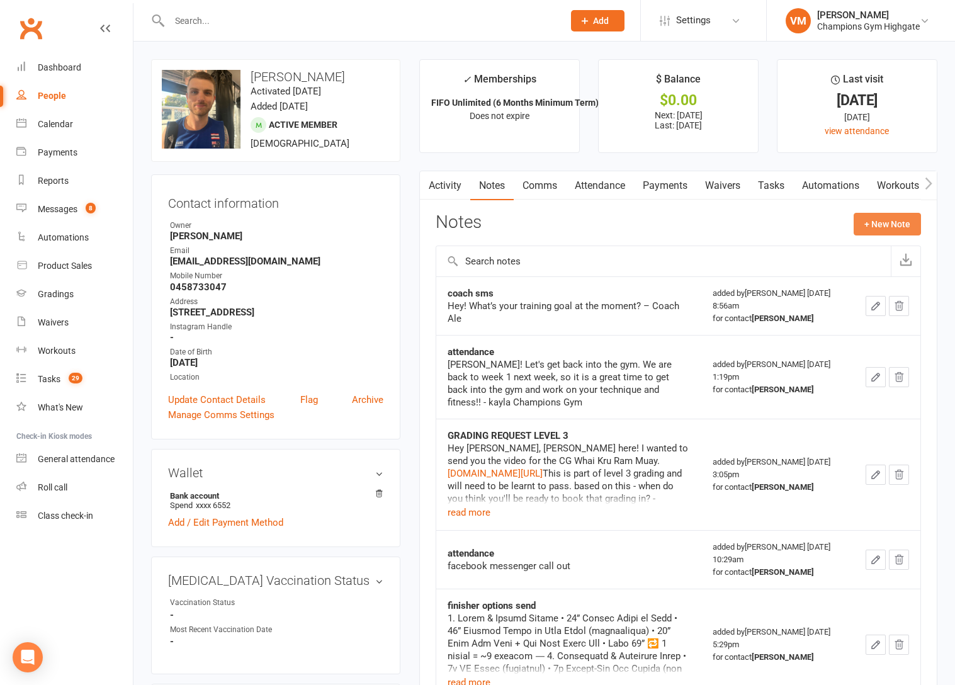
click at [885, 225] on button "+ New Note" at bounding box center [886, 224] width 67 height 23
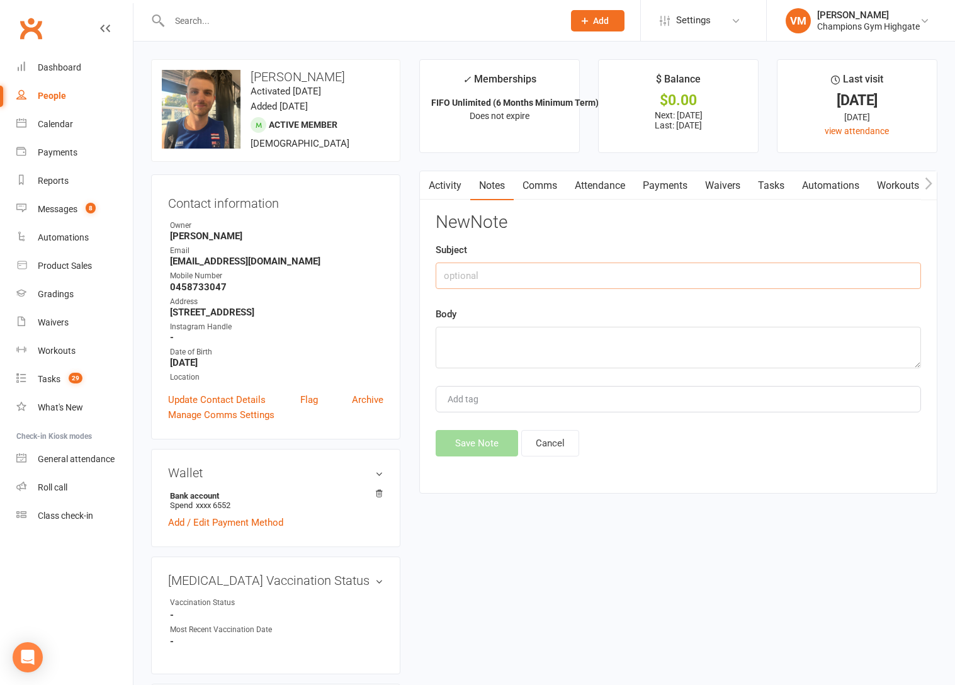
click at [693, 283] on input "text" at bounding box center [677, 275] width 485 height 26
type input "mine site"
click at [622, 346] on textarea at bounding box center [677, 348] width 485 height 42
type textarea "back to the mine"
click at [491, 434] on button "Save Note" at bounding box center [476, 443] width 82 height 26
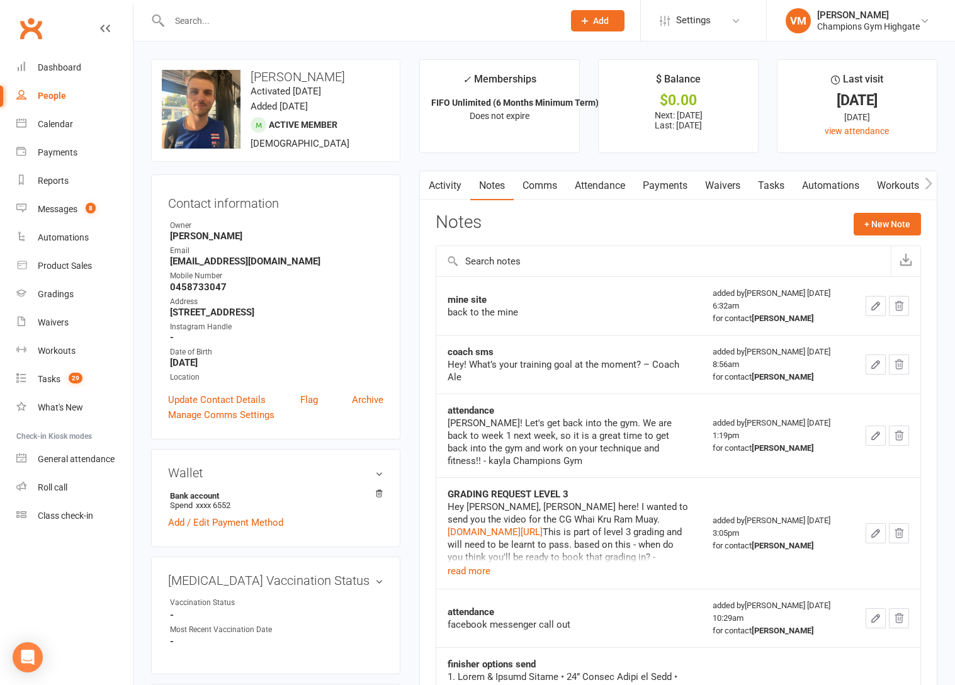
click at [300, 36] on div at bounding box center [352, 20] width 403 height 41
click at [299, 21] on input "text" at bounding box center [359, 21] width 389 height 18
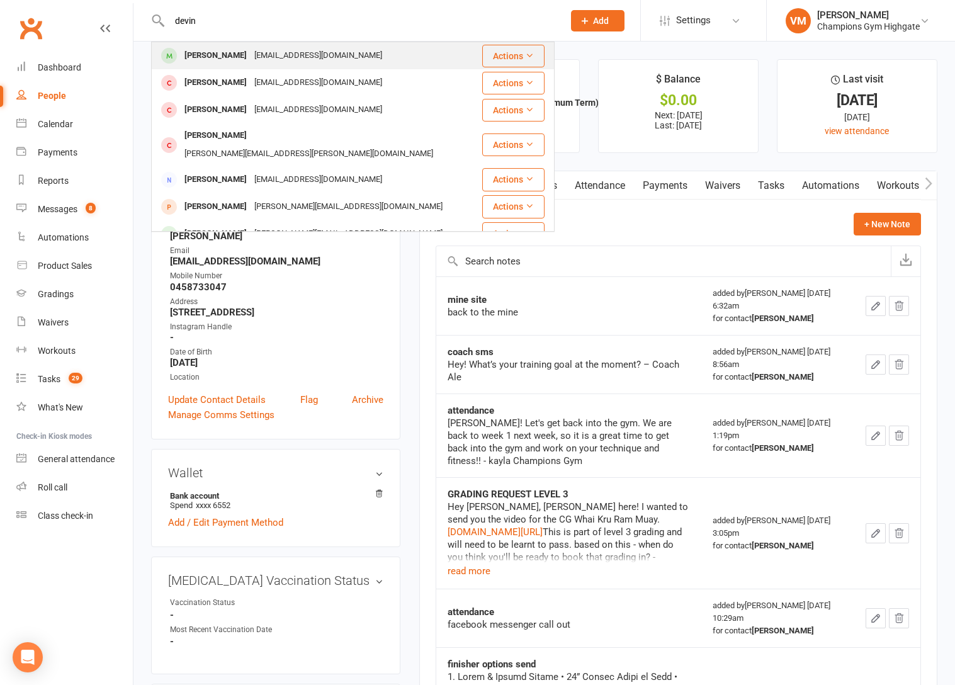
type input "devin"
click at [265, 53] on div "[EMAIL_ADDRESS][DOMAIN_NAME]" at bounding box center [317, 56] width 135 height 18
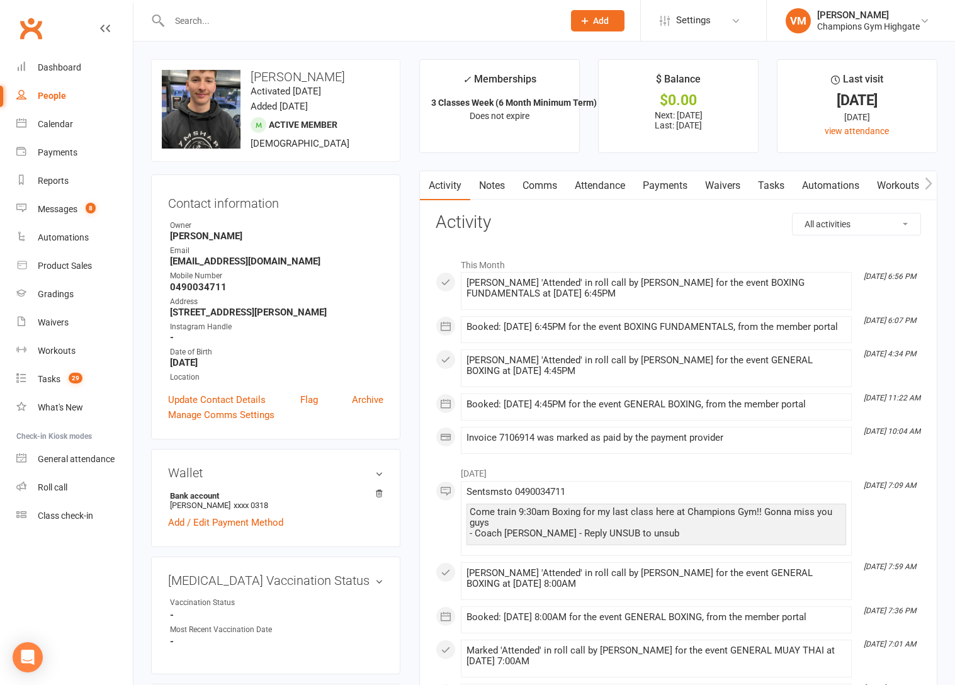
click at [495, 185] on link "Notes" at bounding box center [491, 185] width 43 height 29
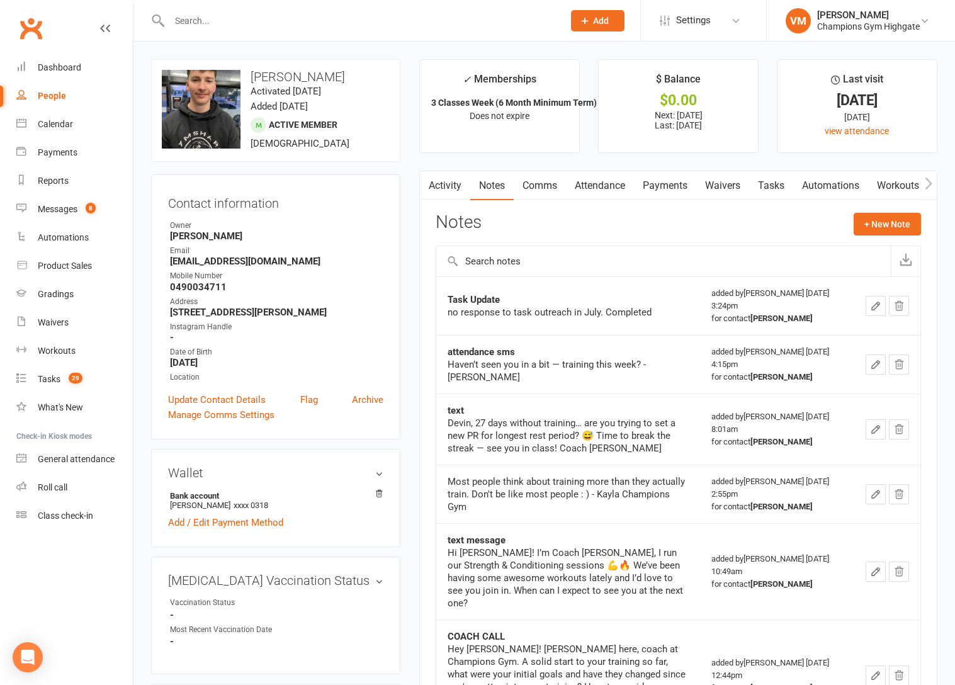
click at [447, 184] on link "Activity" at bounding box center [445, 185] width 50 height 29
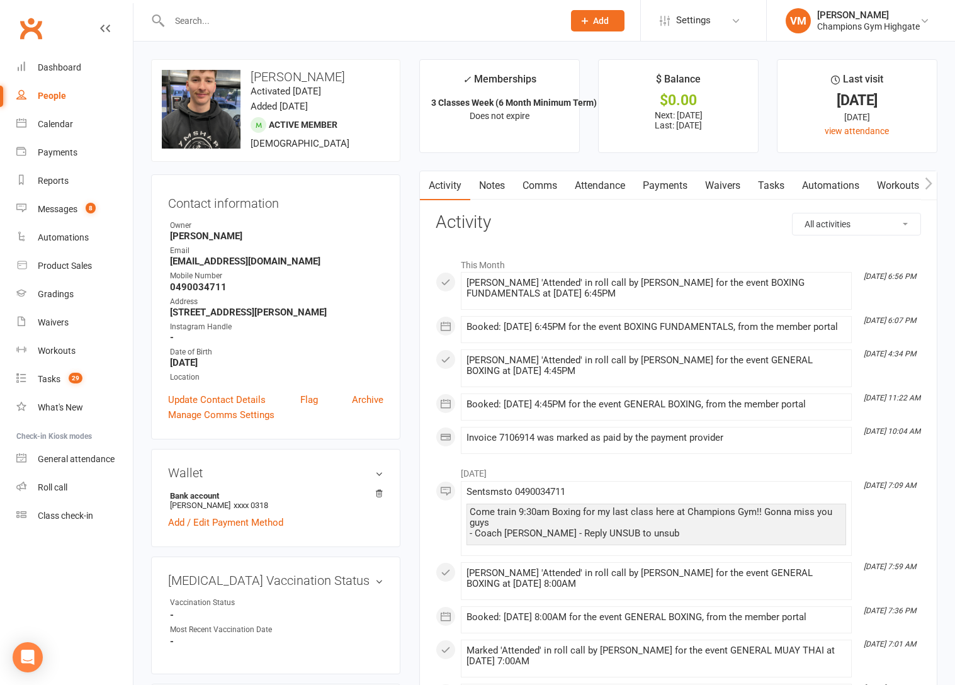
click at [488, 180] on link "Notes" at bounding box center [491, 185] width 43 height 29
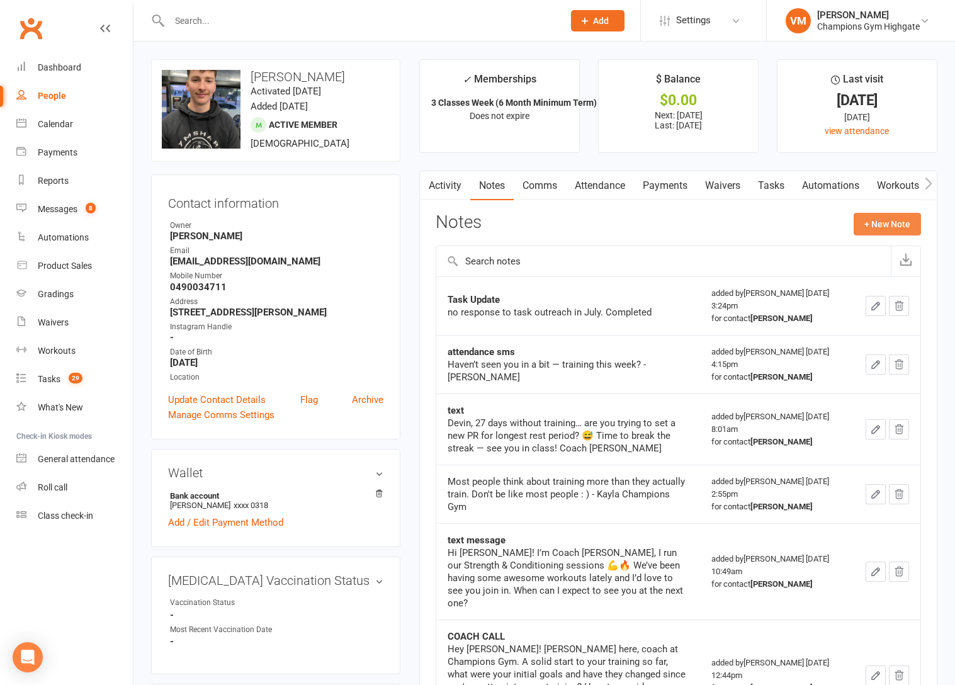
click at [873, 225] on button "+ New Note" at bounding box center [886, 224] width 67 height 23
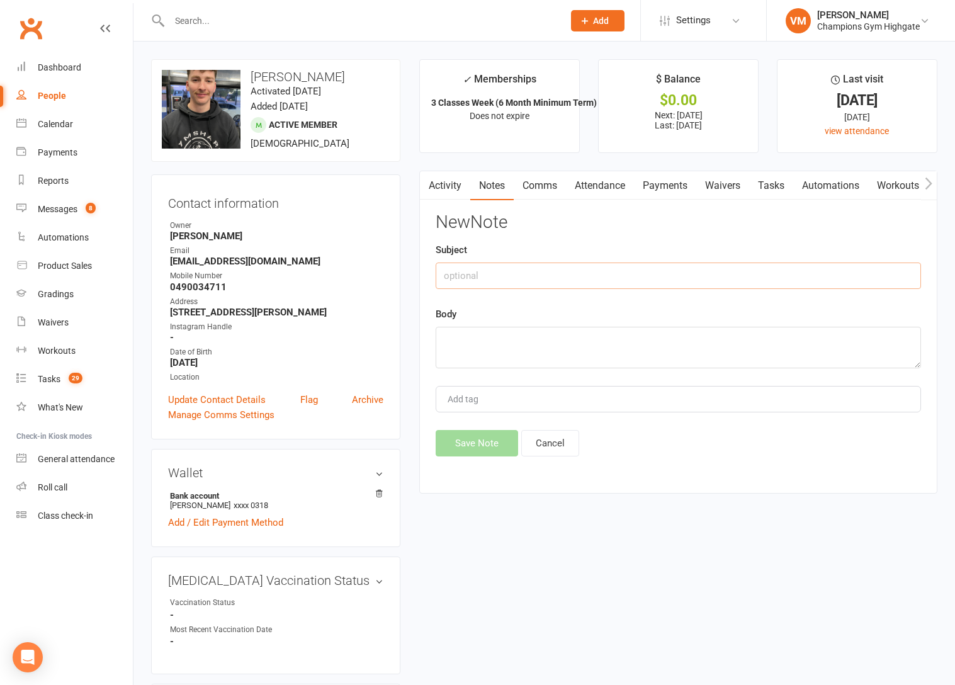
click at [595, 278] on input "text" at bounding box center [677, 275] width 485 height 26
type input "a"
type input "Back to gym"
click at [581, 325] on div "Body" at bounding box center [677, 337] width 485 height 62
click at [572, 334] on textarea at bounding box center [677, 348] width 485 height 42
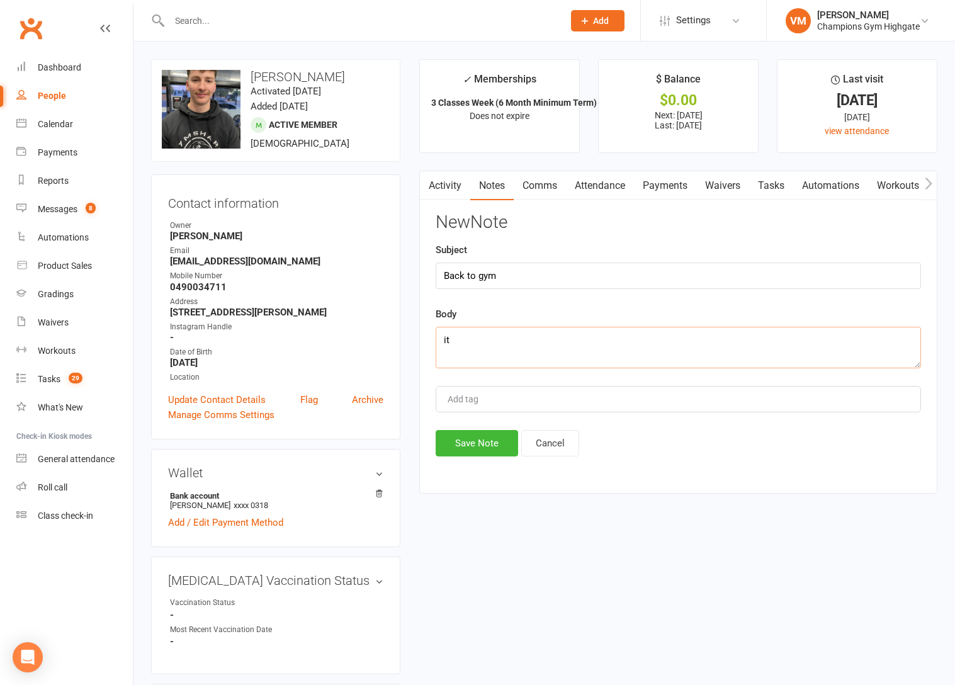
type textarea "i"
type textarea "He was back [DATE]"
click at [492, 446] on button "Save Note" at bounding box center [476, 443] width 82 height 26
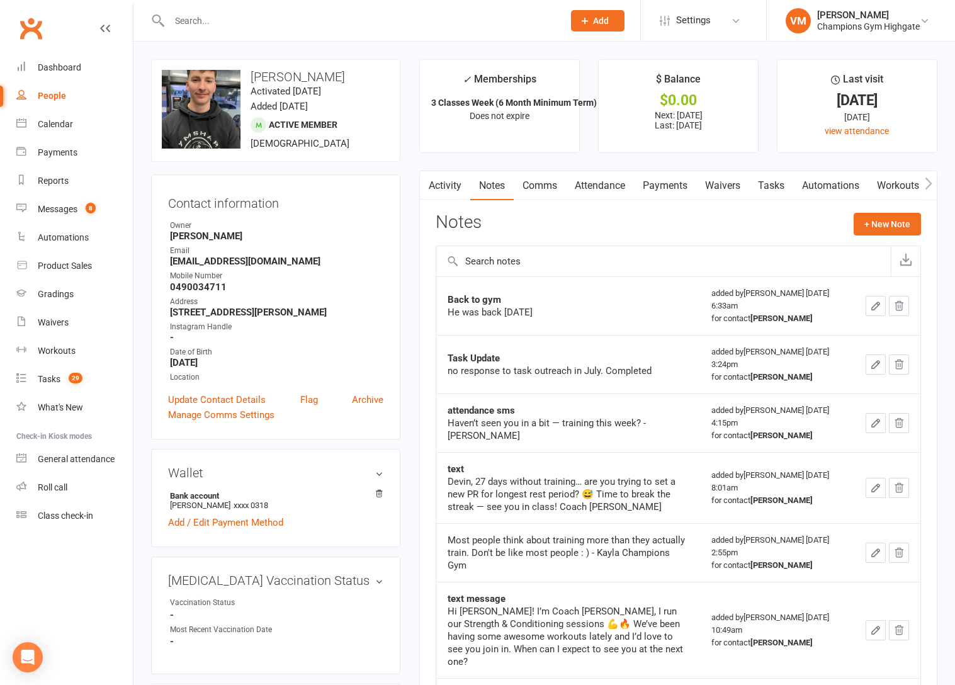
click at [332, 25] on input "text" at bounding box center [359, 21] width 389 height 18
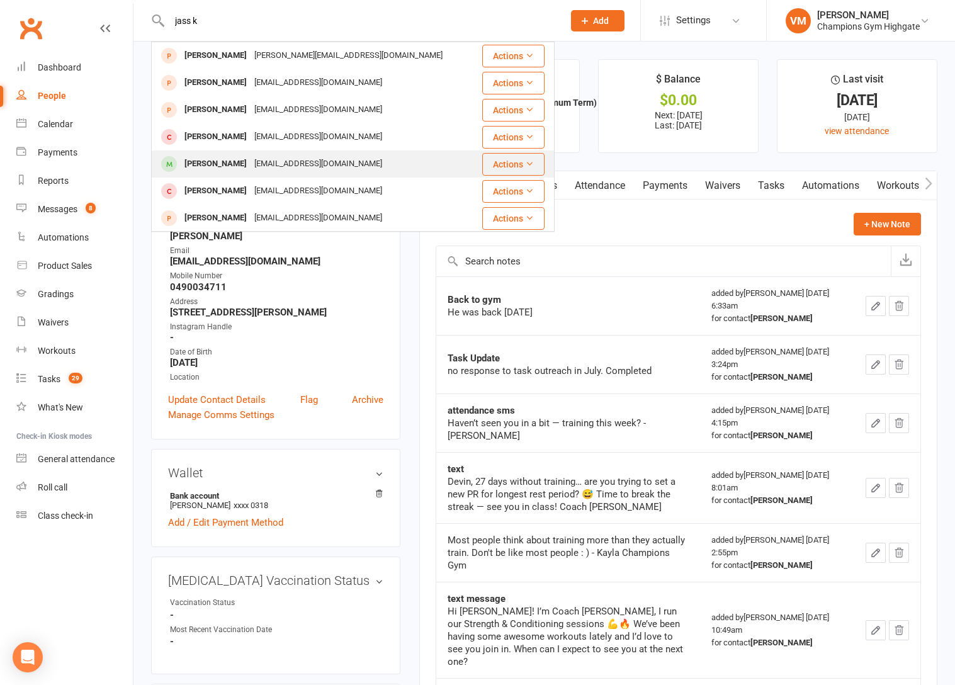
type input "jass k"
click at [346, 165] on div "[PERSON_NAME] [EMAIL_ADDRESS][DOMAIN_NAME]" at bounding box center [313, 164] width 323 height 26
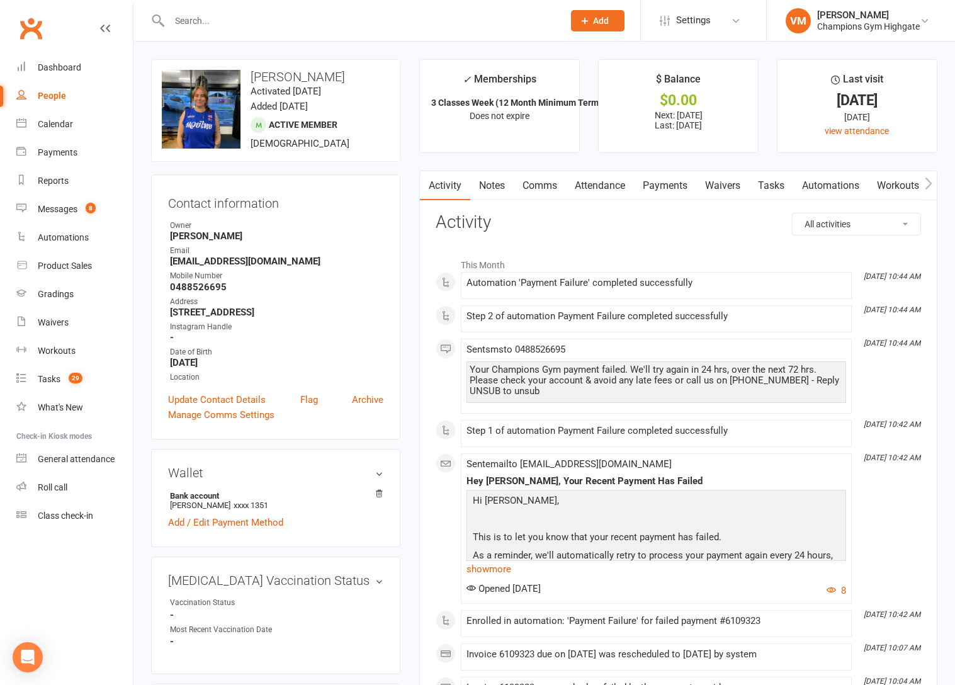
click at [492, 190] on link "Notes" at bounding box center [491, 185] width 43 height 29
